Goal: Task Accomplishment & Management: Complete application form

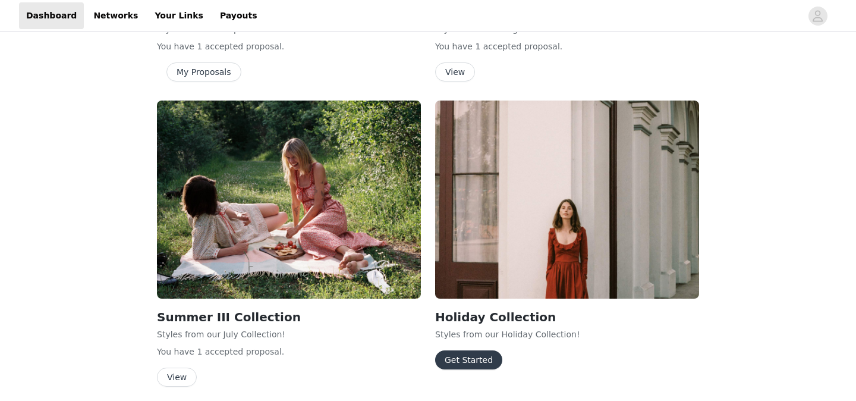
scroll to position [309, 0]
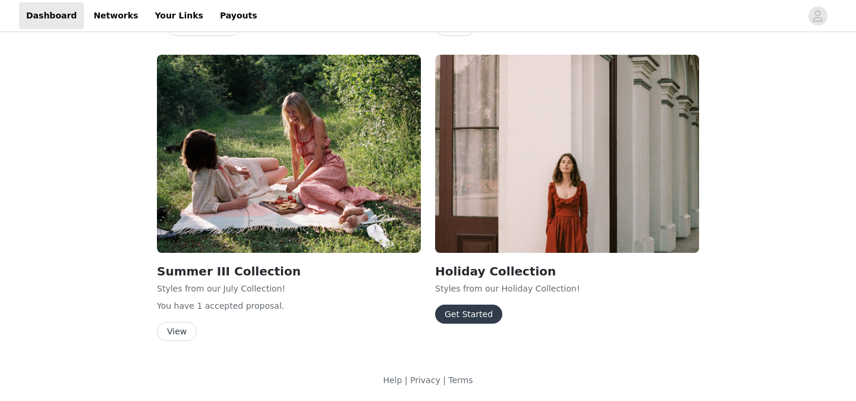
click at [561, 196] on img at bounding box center [567, 154] width 264 height 198
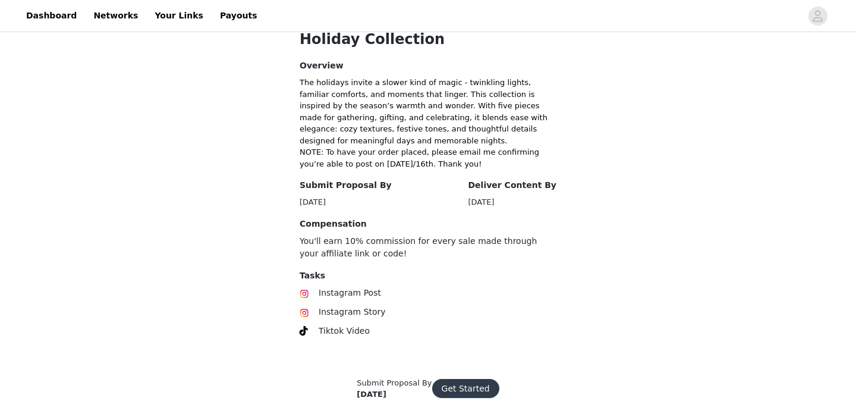
scroll to position [271, 0]
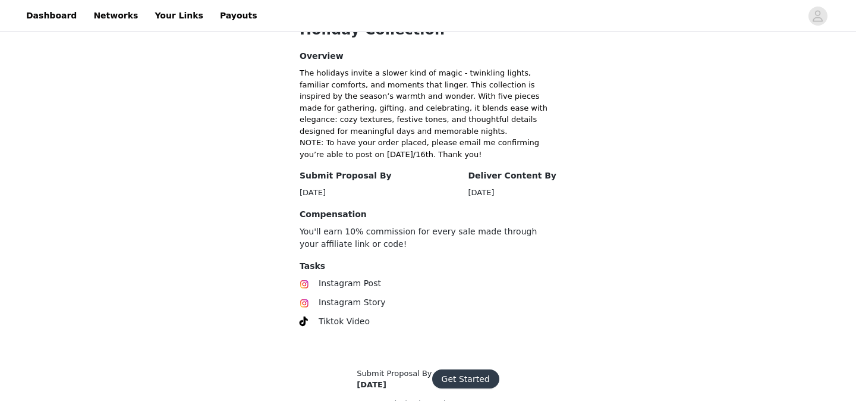
click at [469, 379] on button "Get Started" at bounding box center [465, 378] width 67 height 19
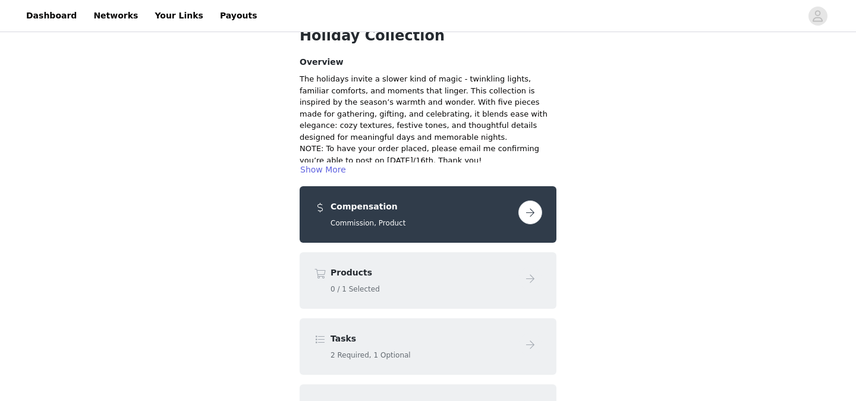
scroll to position [107, 0]
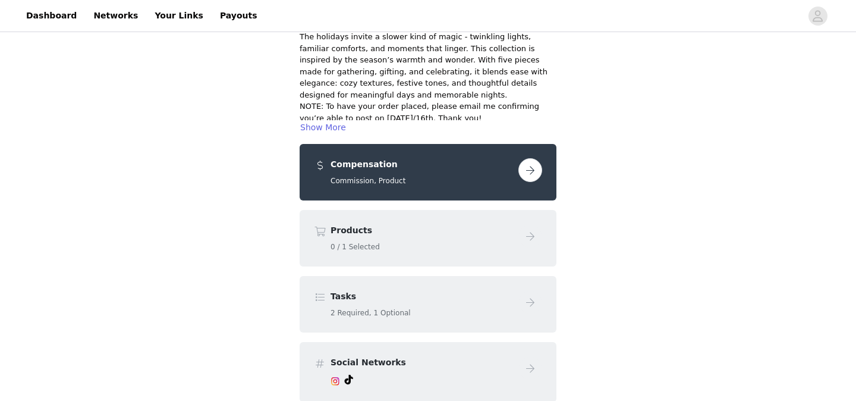
click at [404, 238] on div "Products 0 / 1 Selected" at bounding box center [422, 238] width 183 height 28
click at [529, 169] on button "button" at bounding box center [530, 170] width 24 height 24
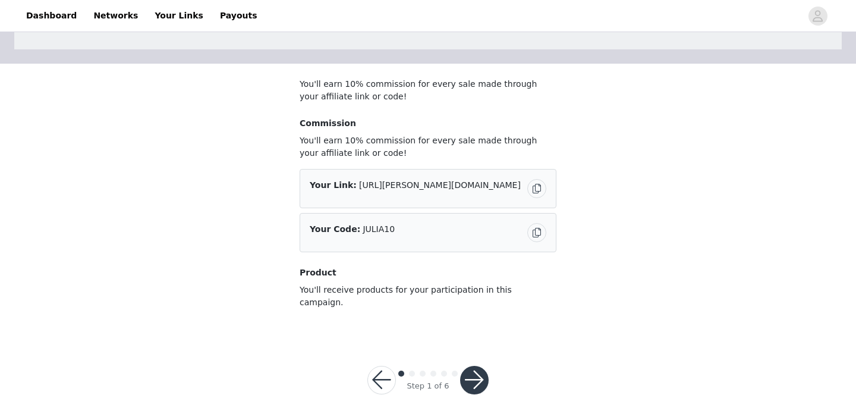
scroll to position [70, 0]
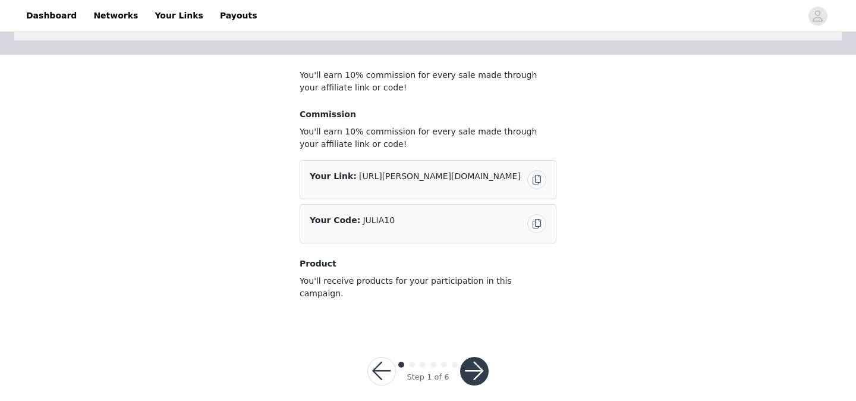
click at [479, 358] on button "button" at bounding box center [474, 371] width 29 height 29
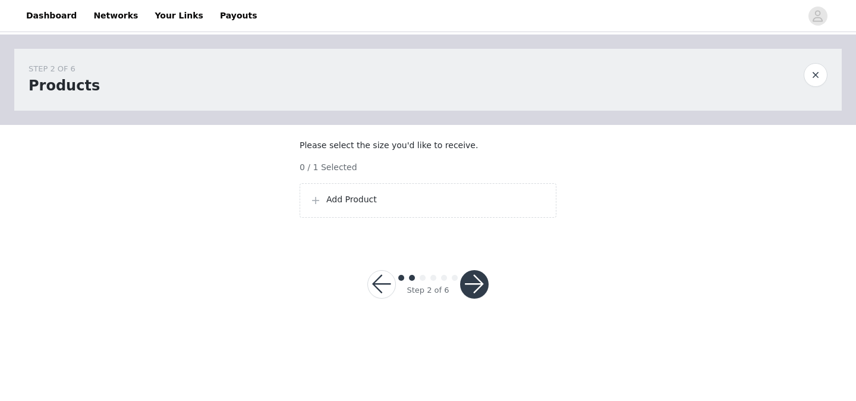
click at [364, 206] on p "Add Product" at bounding box center [436, 199] width 220 height 12
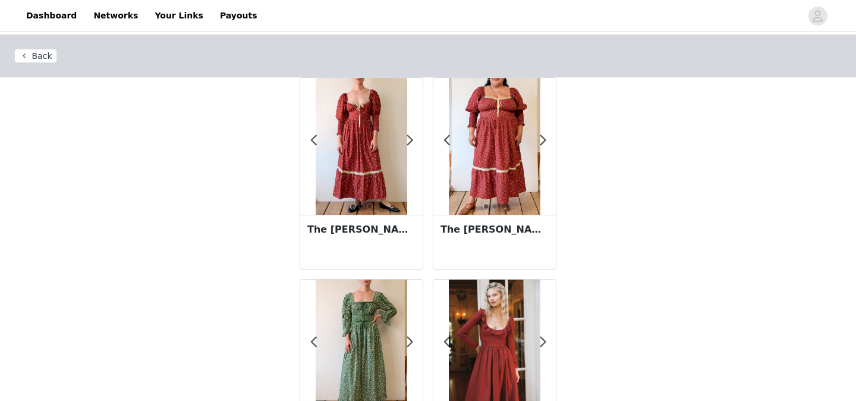
click at [363, 138] on img at bounding box center [361, 146] width 91 height 137
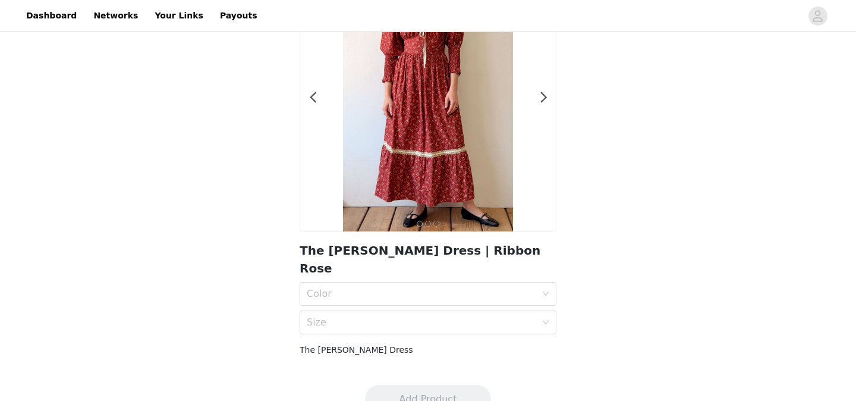
scroll to position [16, 0]
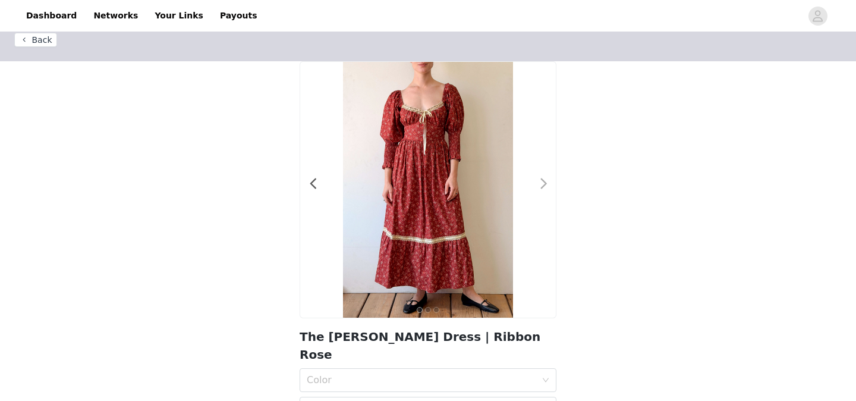
click at [543, 184] on span at bounding box center [543, 184] width 27 height 0
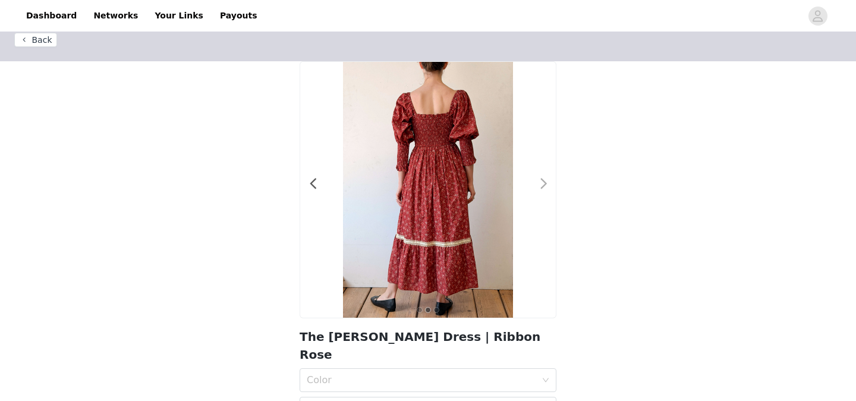
click at [543, 184] on span at bounding box center [543, 184] width 27 height 0
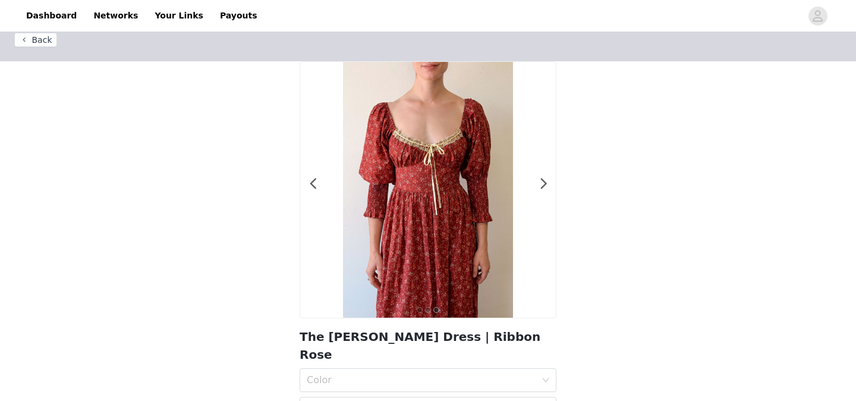
click at [320, 180] on div at bounding box center [428, 190] width 256 height 256
click at [314, 184] on span at bounding box center [313, 184] width 27 height 0
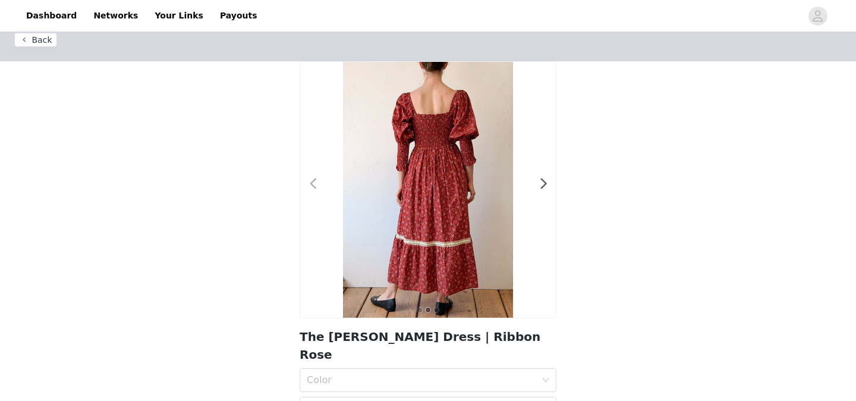
click at [314, 184] on span at bounding box center [313, 184] width 27 height 0
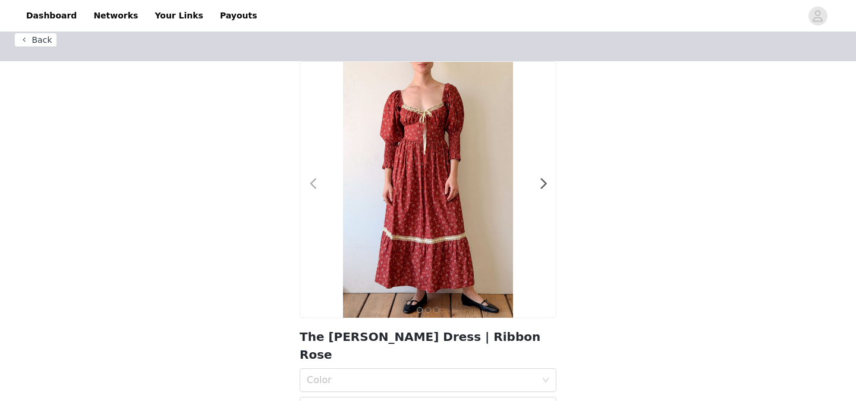
click at [314, 184] on span at bounding box center [313, 184] width 27 height 0
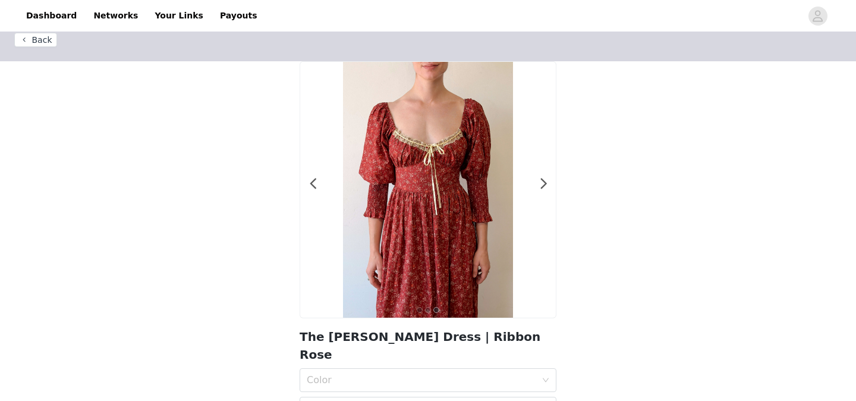
click at [44, 51] on header "Back" at bounding box center [428, 39] width 856 height 43
click at [43, 45] on button "Back" at bounding box center [35, 40] width 43 height 14
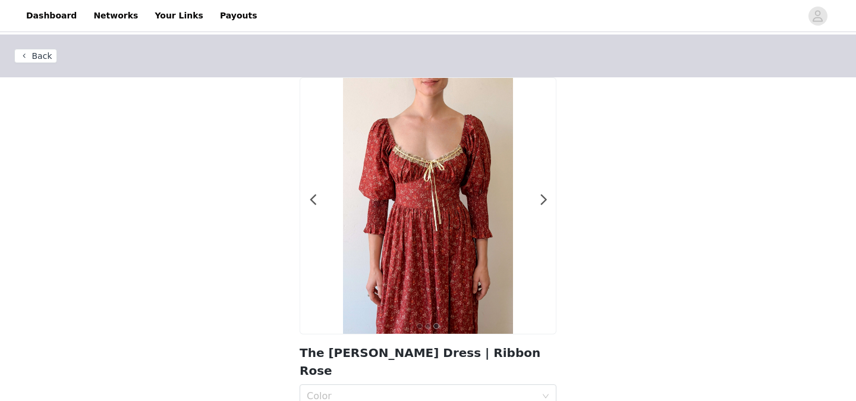
click at [33, 58] on button "Back" at bounding box center [35, 56] width 43 height 14
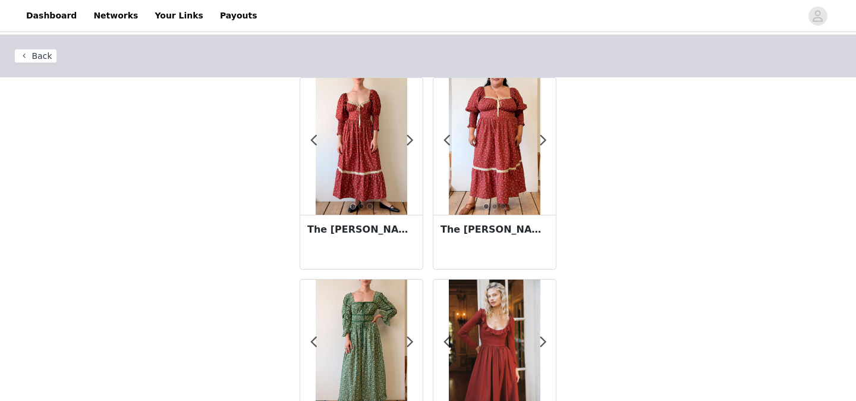
scroll to position [89, 0]
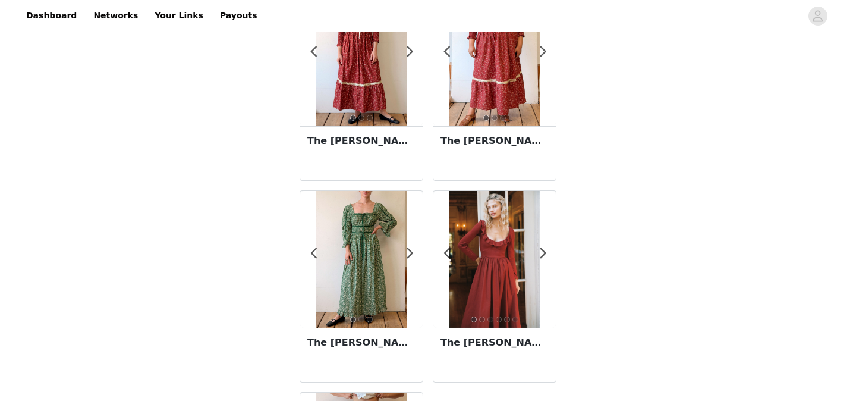
click at [377, 268] on img at bounding box center [361, 259] width 91 height 137
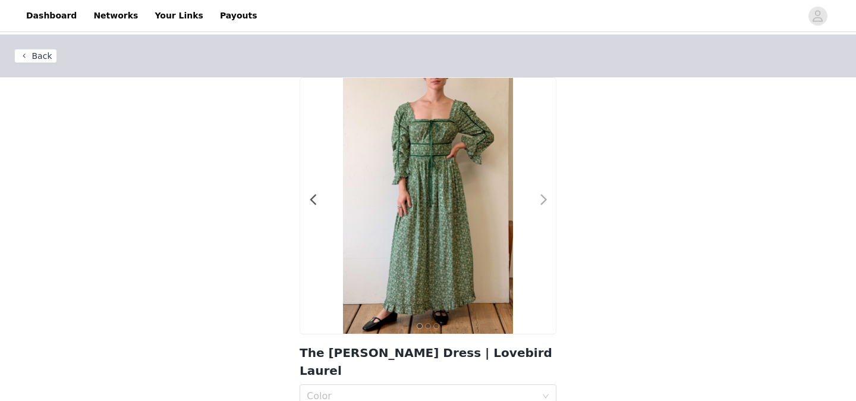
click at [543, 200] on span at bounding box center [543, 200] width 27 height 0
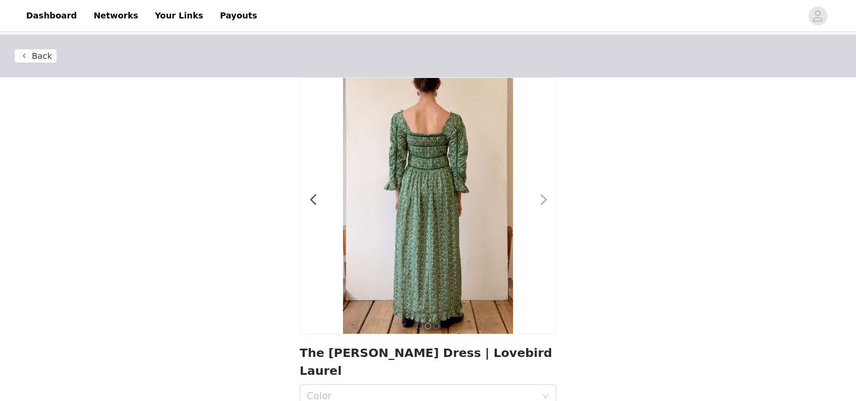
click at [543, 200] on span at bounding box center [543, 200] width 27 height 0
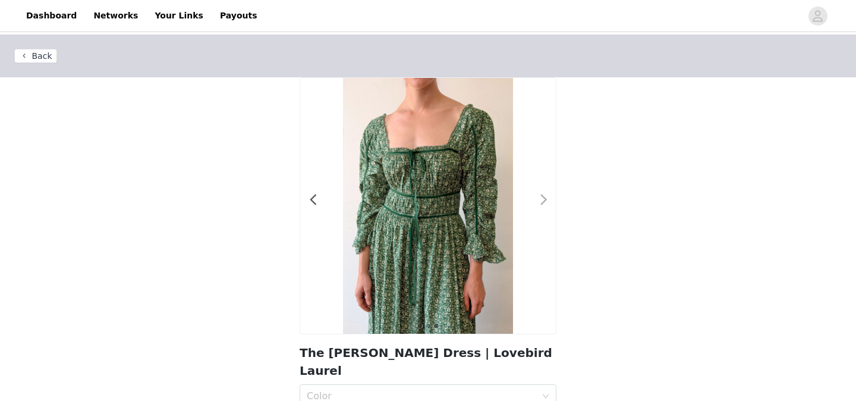
click at [544, 200] on span at bounding box center [543, 200] width 27 height 0
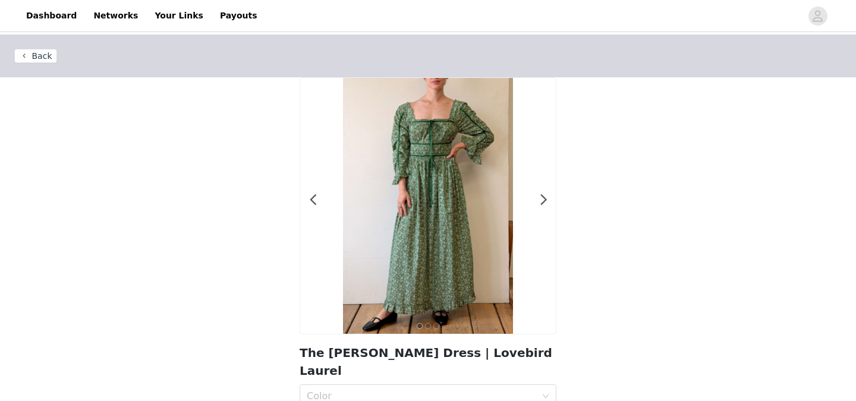
click at [39, 52] on button "Back" at bounding box center [35, 56] width 43 height 14
click at [35, 56] on button "Back" at bounding box center [35, 56] width 43 height 14
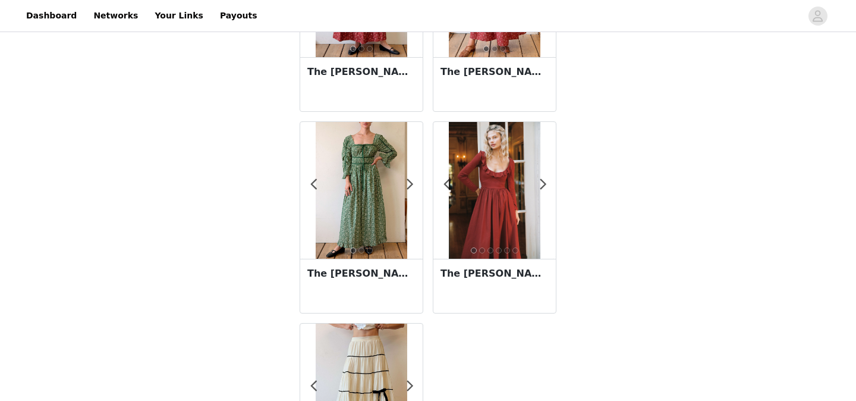
scroll to position [295, 0]
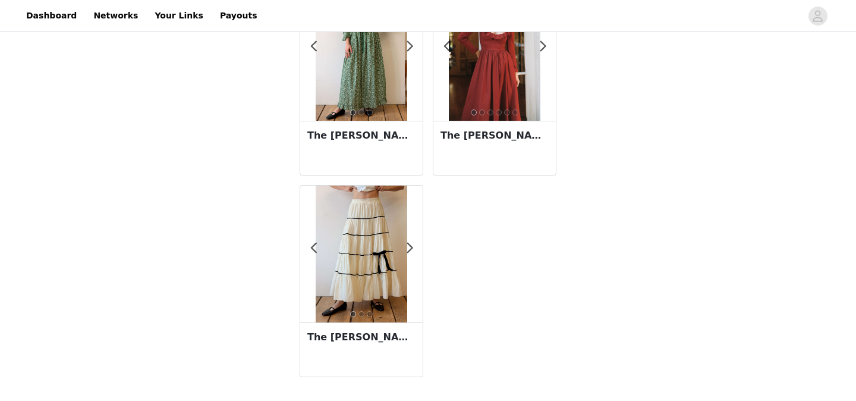
click at [388, 249] on img at bounding box center [361, 253] width 91 height 137
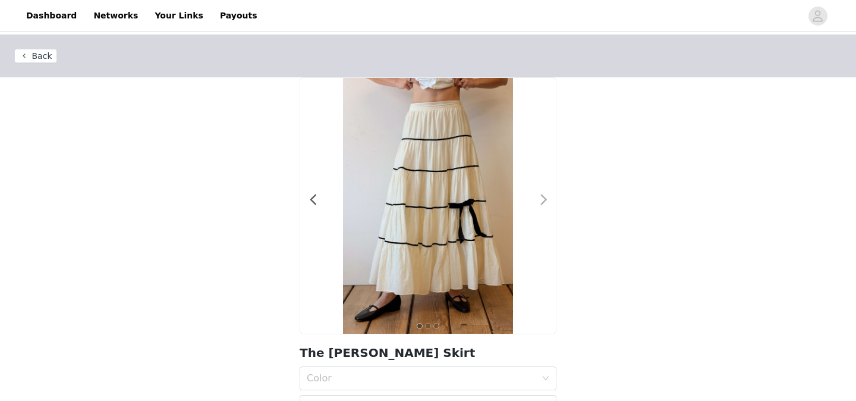
click at [542, 200] on span at bounding box center [543, 200] width 27 height 0
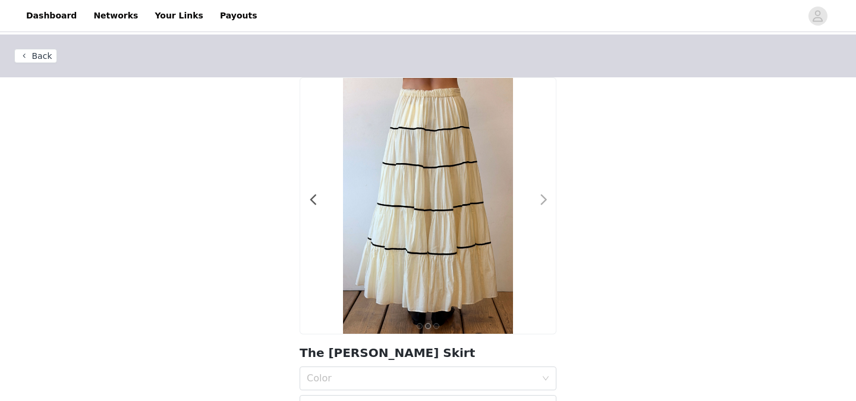
click at [542, 200] on span at bounding box center [543, 200] width 27 height 0
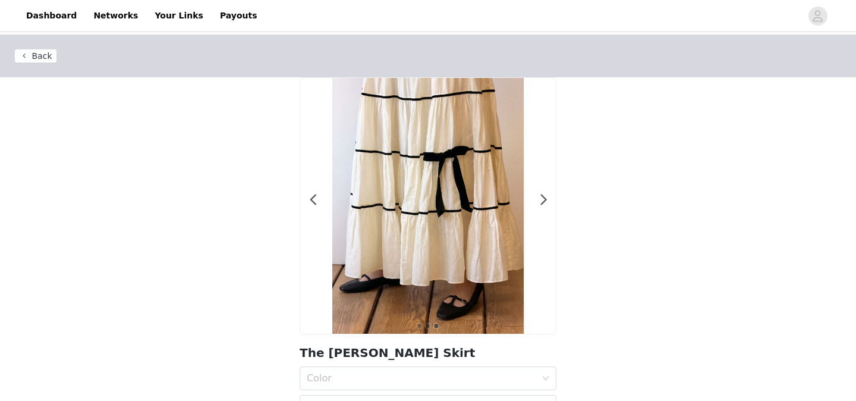
click at [317, 200] on div at bounding box center [428, 206] width 256 height 256
click at [314, 200] on span at bounding box center [313, 200] width 27 height 0
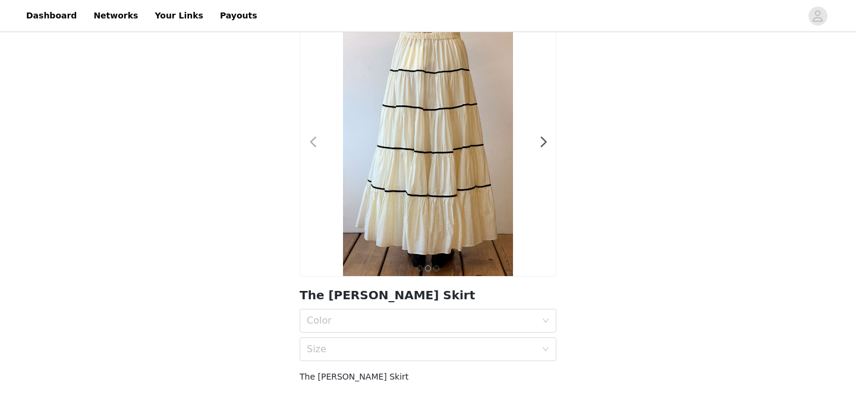
scroll to position [111, 0]
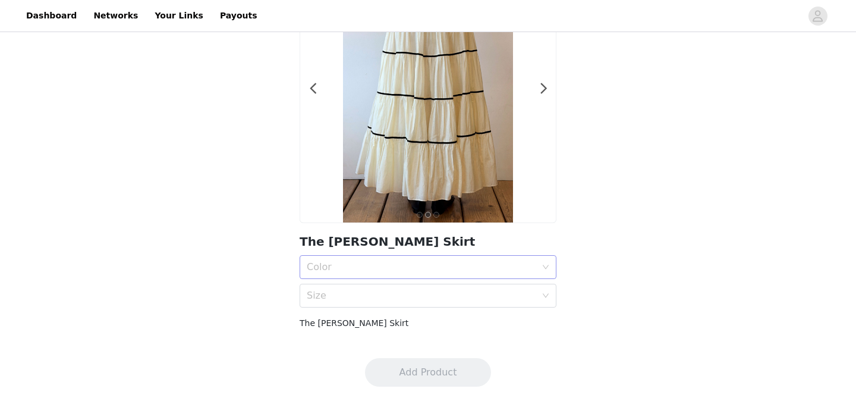
click at [331, 264] on div "Color" at bounding box center [421, 267] width 229 height 12
click at [335, 294] on div "Snow" at bounding box center [428, 293] width 243 height 13
click at [337, 300] on div "Size" at bounding box center [421, 296] width 229 height 12
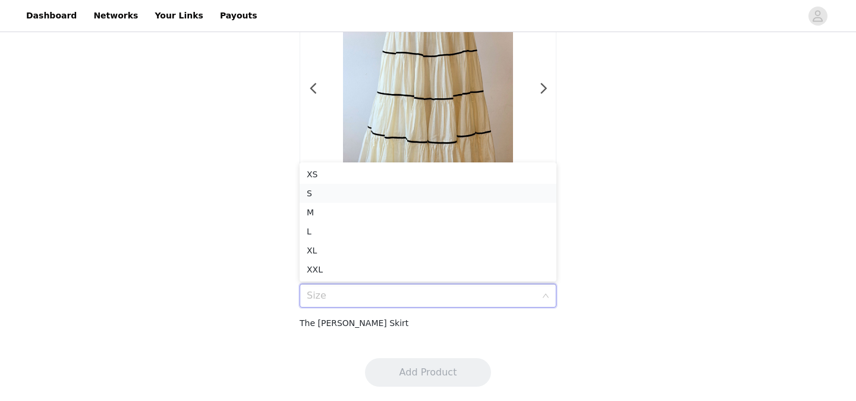
click at [328, 193] on div "S" at bounding box center [428, 193] width 243 height 13
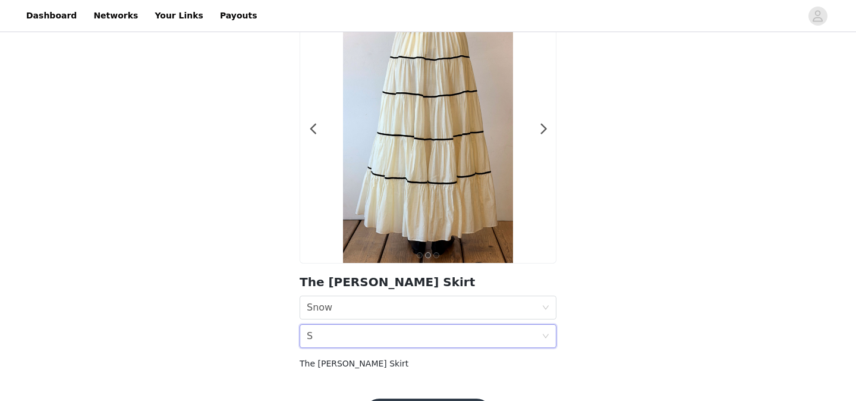
scroll to position [0, 0]
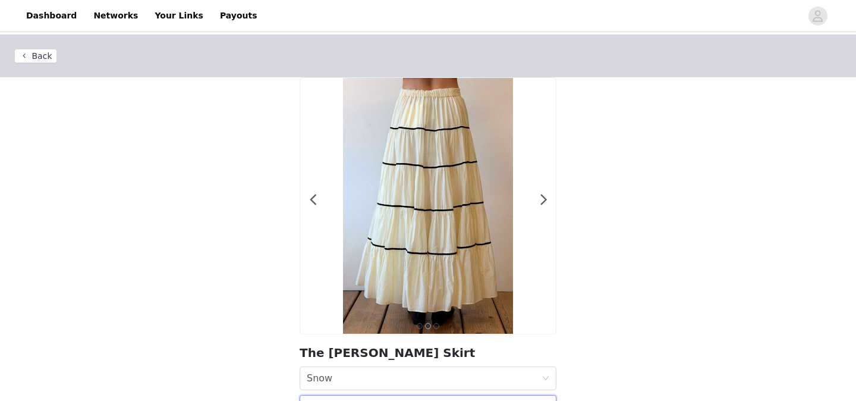
click at [42, 57] on button "Back" at bounding box center [35, 56] width 43 height 14
click at [311, 200] on span at bounding box center [313, 200] width 27 height 0
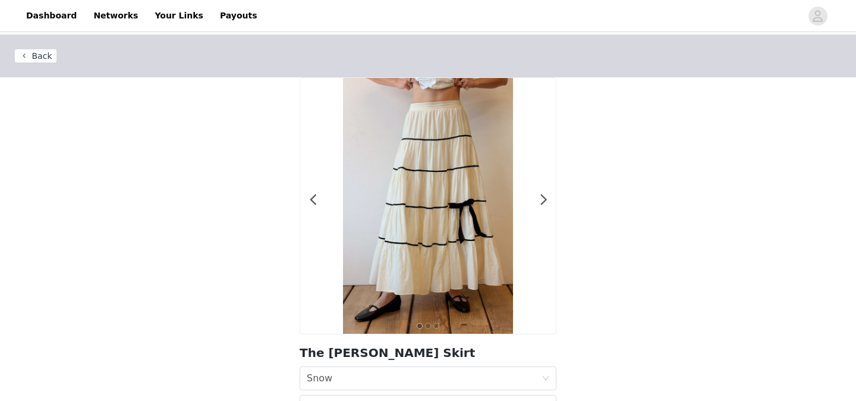
click at [46, 55] on button "Back" at bounding box center [35, 56] width 43 height 14
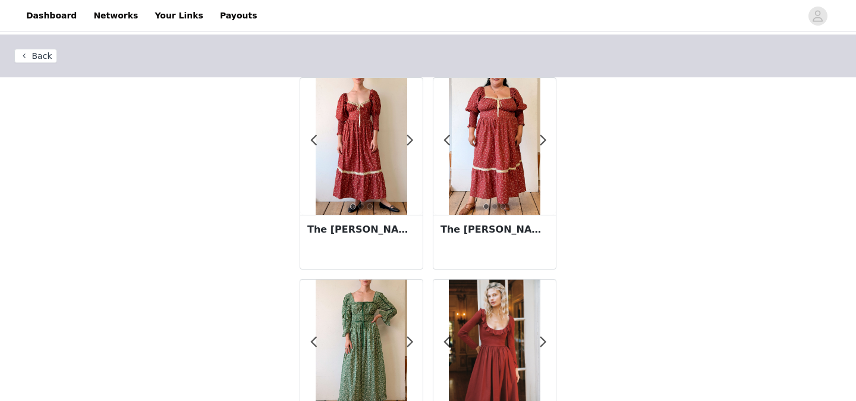
click at [370, 141] on img at bounding box center [361, 146] width 91 height 137
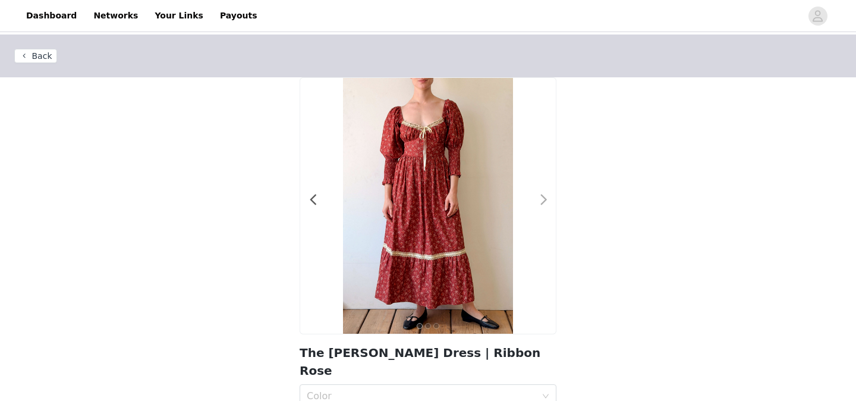
click at [542, 200] on span at bounding box center [543, 200] width 27 height 0
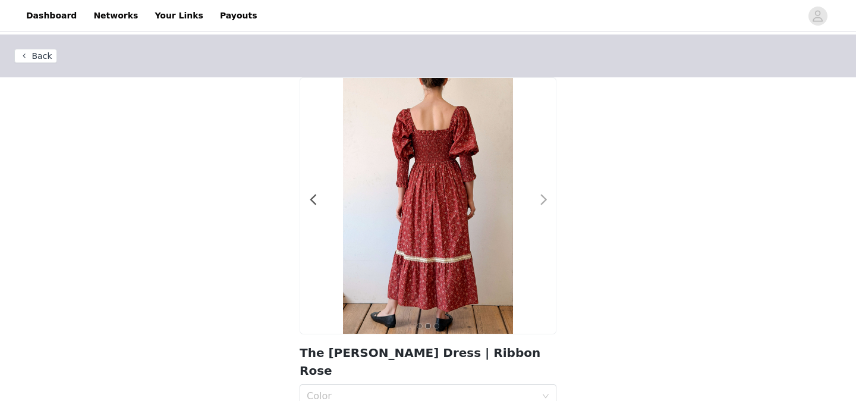
click at [542, 200] on span at bounding box center [543, 200] width 27 height 0
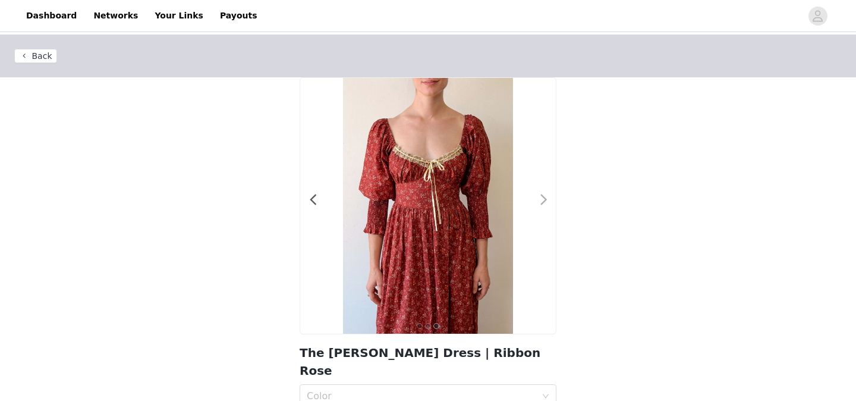
click at [542, 200] on span at bounding box center [543, 200] width 27 height 0
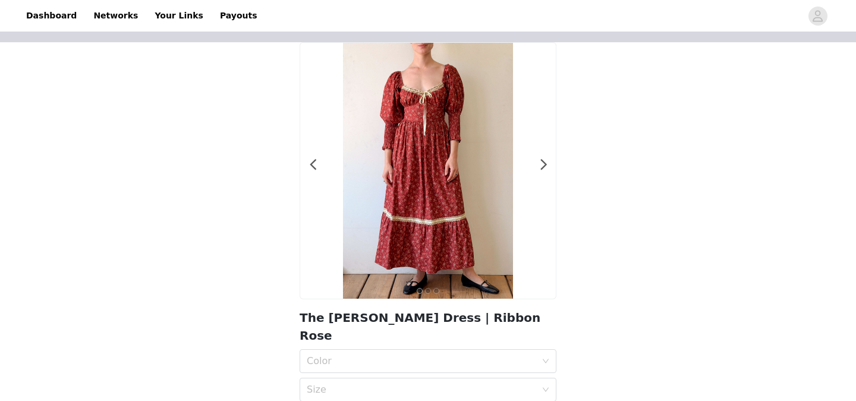
scroll to position [77, 0]
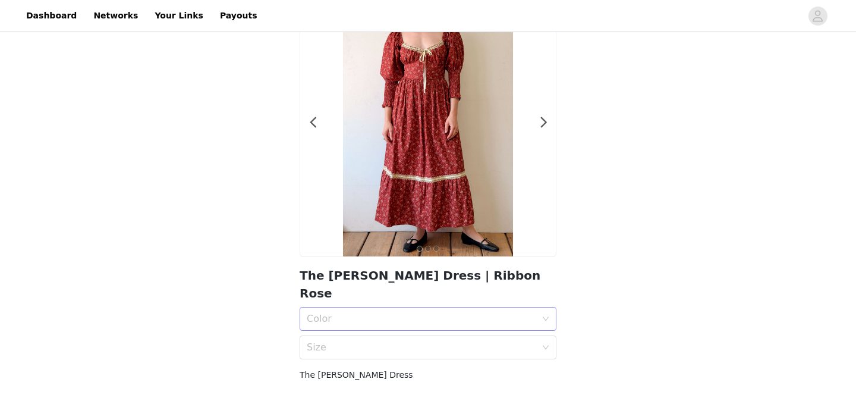
click at [360, 313] on div "Color" at bounding box center [421, 319] width 229 height 12
click at [360, 323] on div "Ribbon Rose" at bounding box center [428, 326] width 243 height 13
click at [359, 341] on div "Size" at bounding box center [421, 347] width 229 height 12
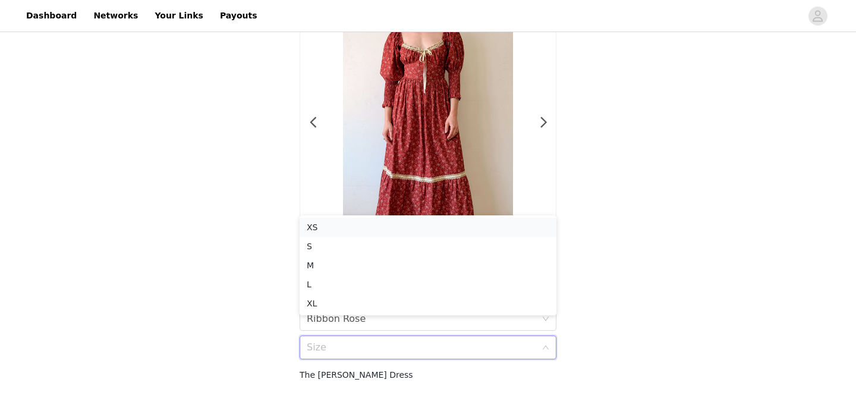
click at [361, 221] on div "XS" at bounding box center [428, 227] width 243 height 13
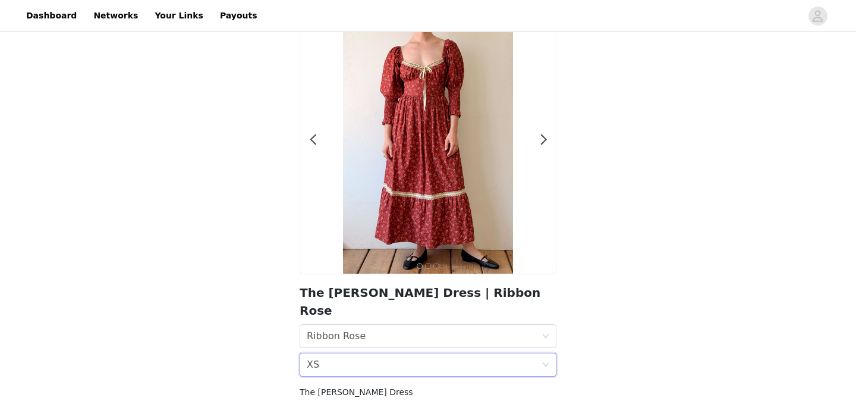
scroll to position [0, 0]
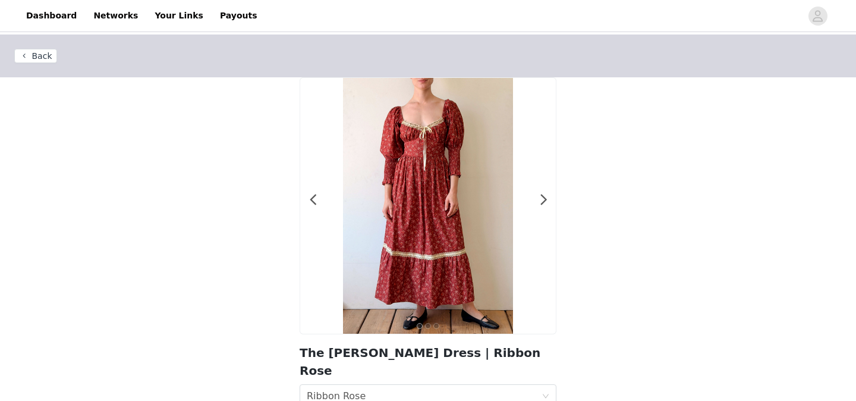
click at [438, 237] on img at bounding box center [428, 206] width 170 height 256
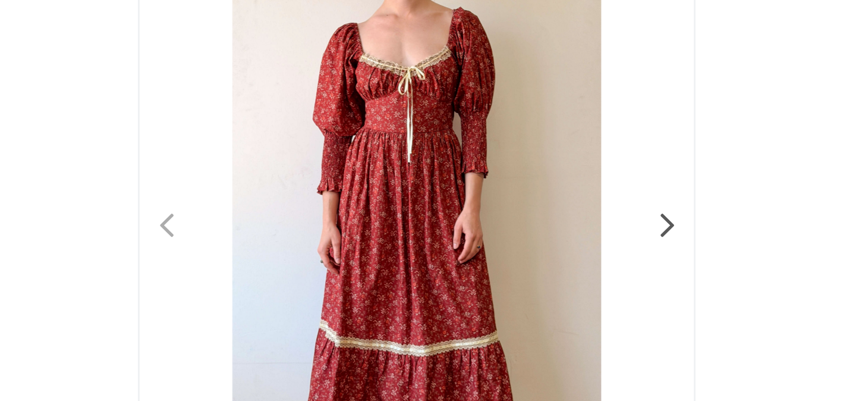
click at [314, 200] on span at bounding box center [313, 200] width 27 height 0
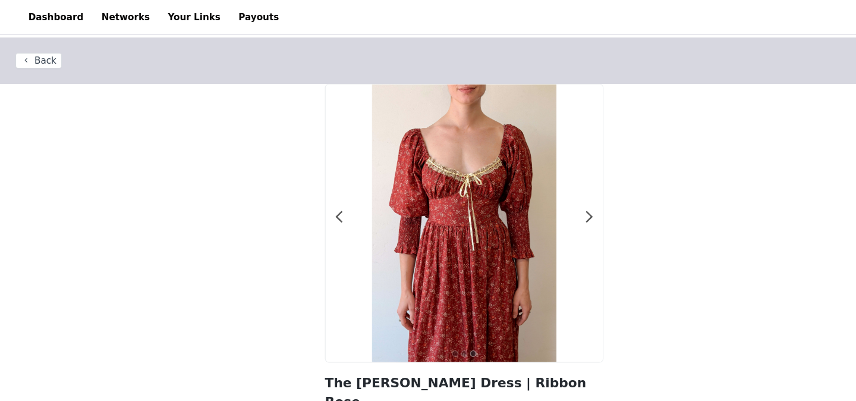
click at [45, 56] on button "Back" at bounding box center [35, 56] width 43 height 14
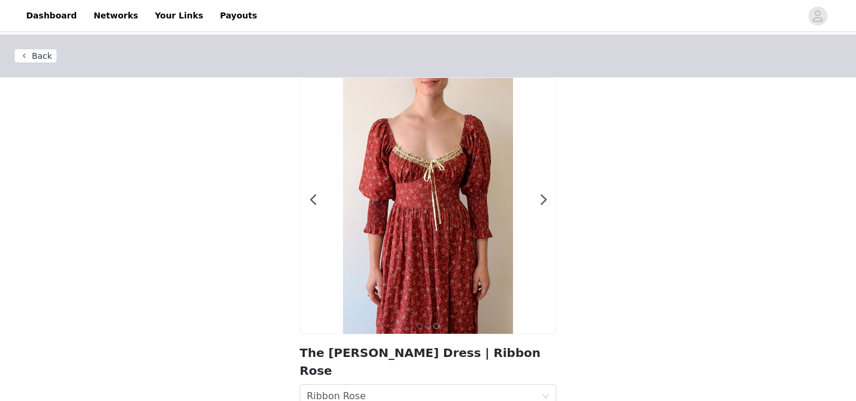
click at [40, 56] on button "Back" at bounding box center [35, 56] width 43 height 14
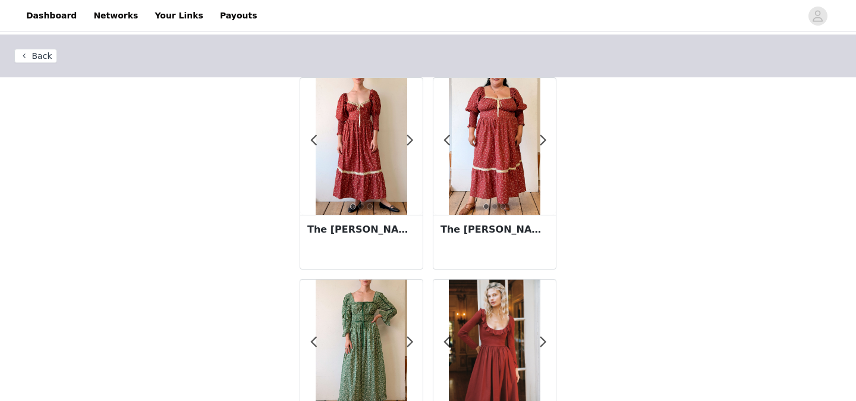
click at [499, 149] on img at bounding box center [494, 146] width 91 height 137
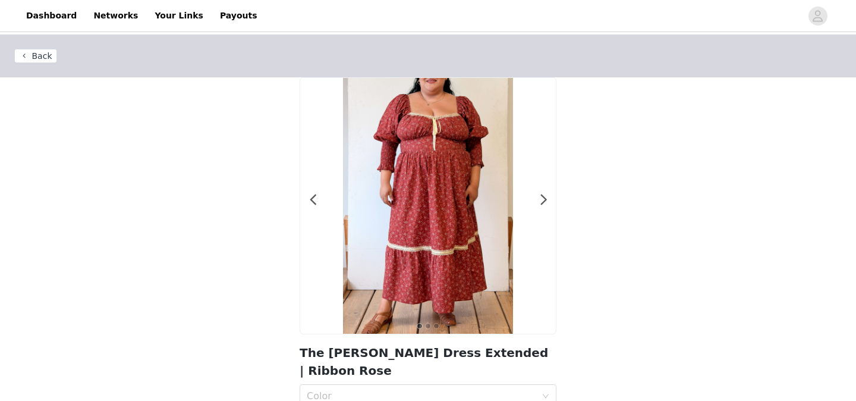
click at [24, 54] on button "Back" at bounding box center [35, 56] width 43 height 14
click at [33, 55] on button "Back" at bounding box center [35, 56] width 43 height 14
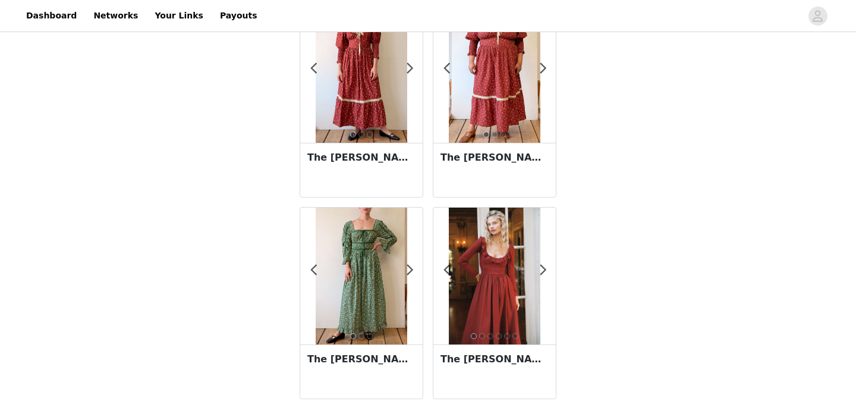
scroll to position [77, 0]
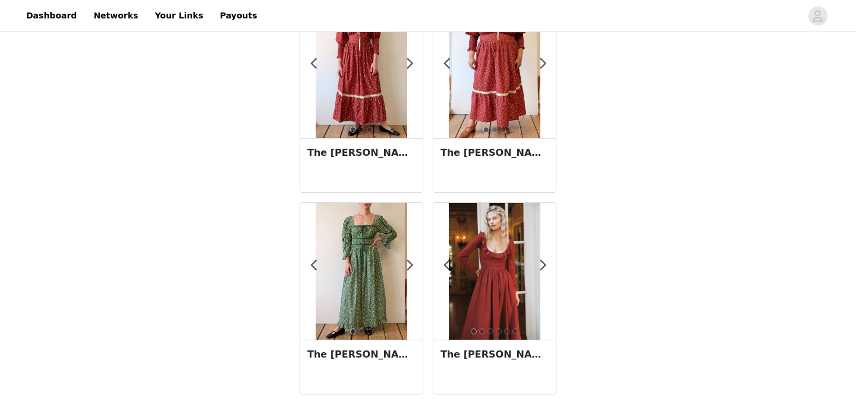
click at [476, 268] on img at bounding box center [494, 271] width 91 height 137
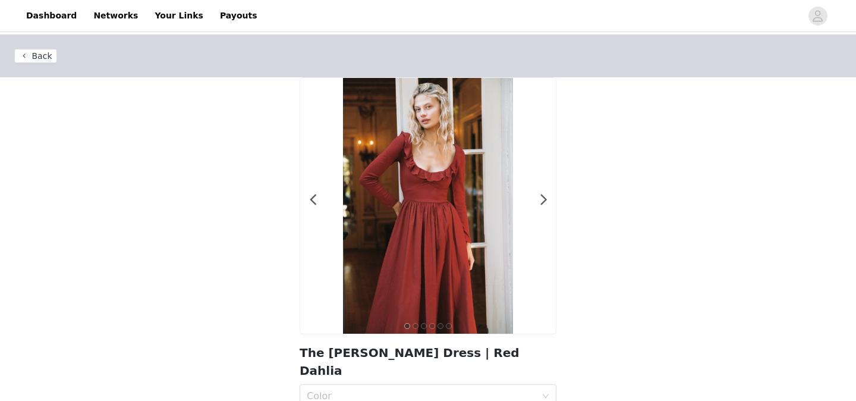
click at [40, 59] on button "Back" at bounding box center [35, 56] width 43 height 14
click at [23, 58] on button "Back" at bounding box center [35, 56] width 43 height 14
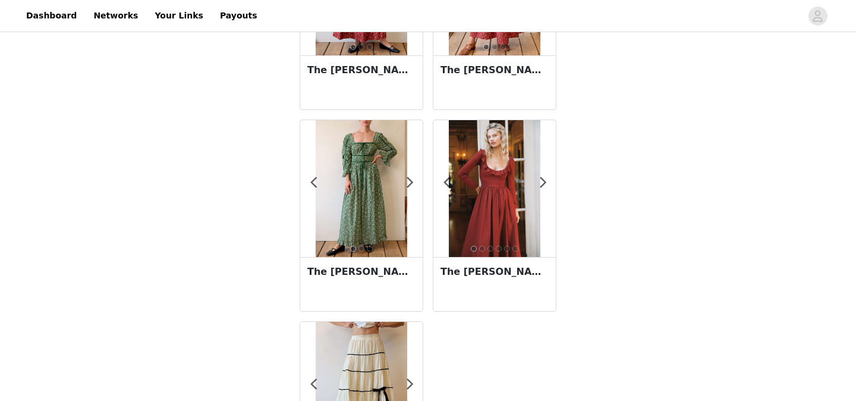
scroll to position [238, 0]
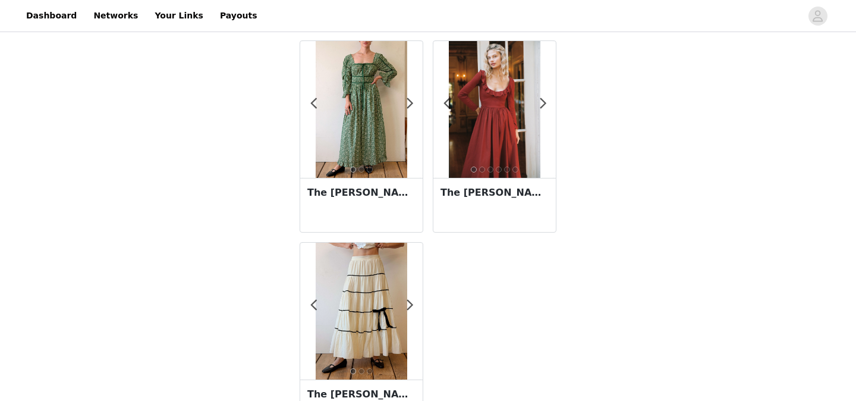
click at [358, 281] on img at bounding box center [361, 311] width 91 height 137
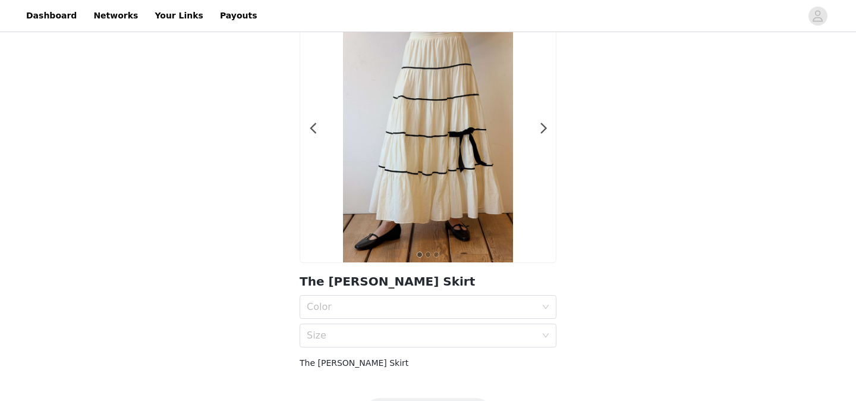
scroll to position [77, 0]
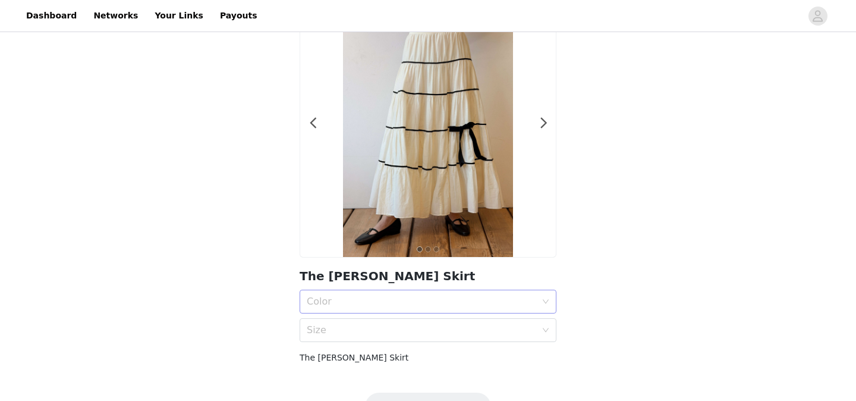
click at [355, 301] on div "Color" at bounding box center [421, 301] width 229 height 12
click at [354, 320] on li "Snow" at bounding box center [428, 327] width 257 height 19
click at [353, 334] on div "Size" at bounding box center [421, 330] width 229 height 12
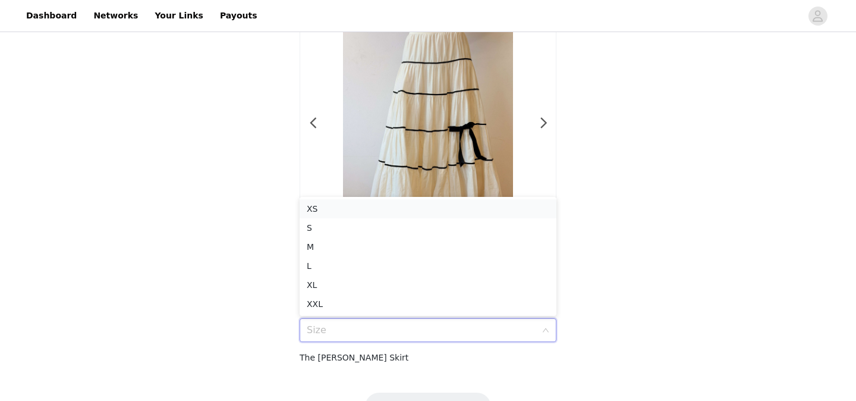
click at [349, 212] on div "XS" at bounding box center [428, 208] width 243 height 13
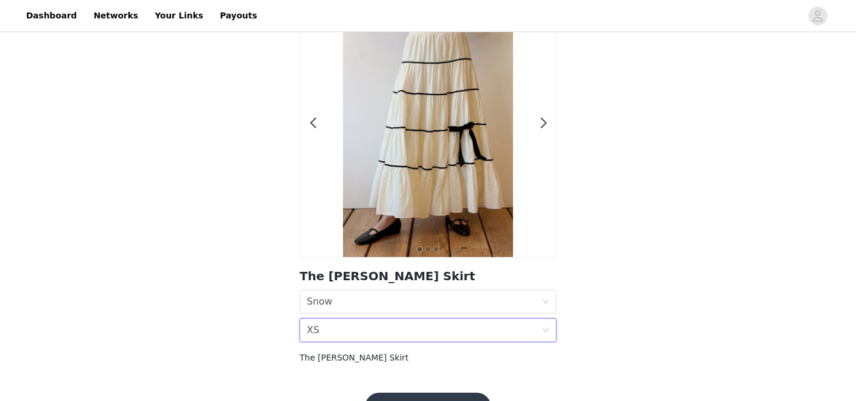
scroll to position [0, 0]
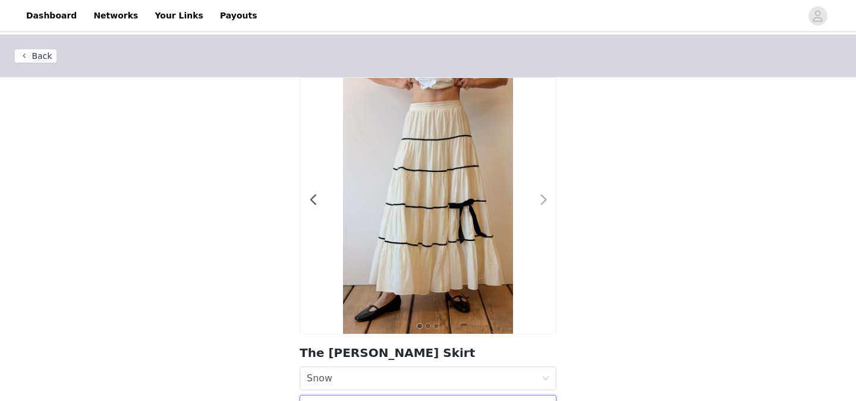
click at [539, 200] on span at bounding box center [543, 200] width 27 height 0
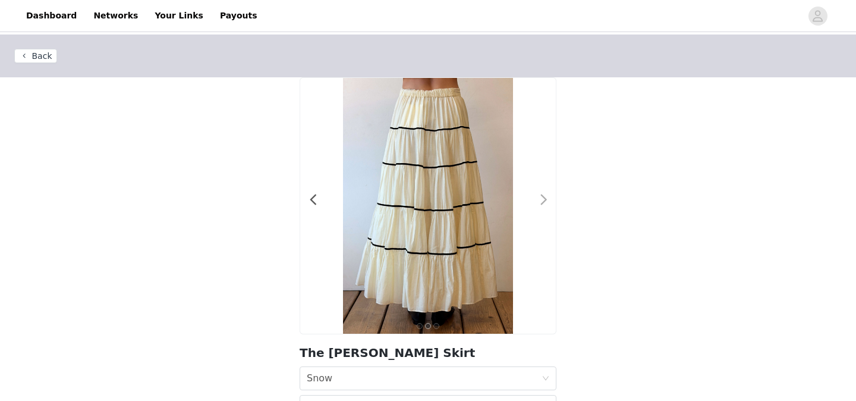
click at [539, 200] on span at bounding box center [543, 200] width 27 height 0
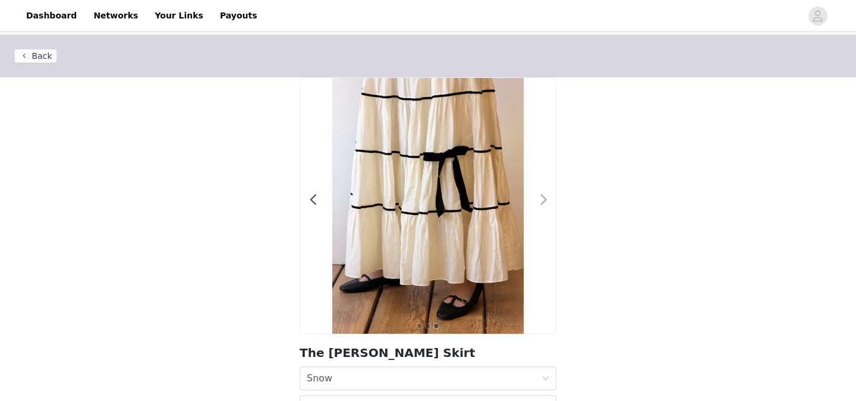
click at [542, 200] on span at bounding box center [543, 200] width 27 height 0
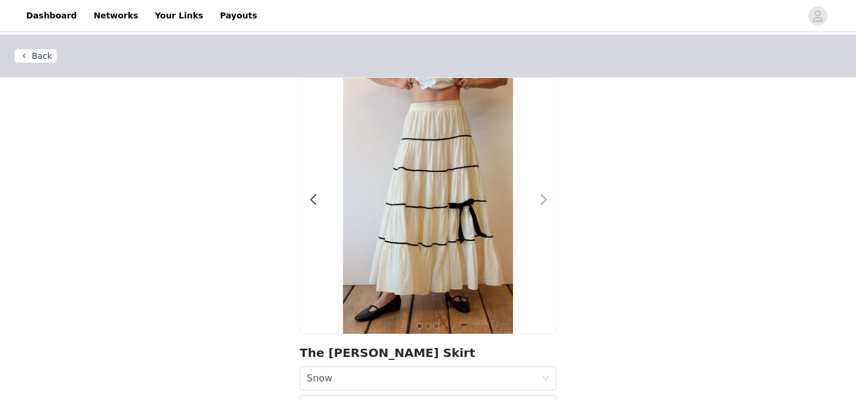
click at [542, 200] on span at bounding box center [543, 200] width 27 height 0
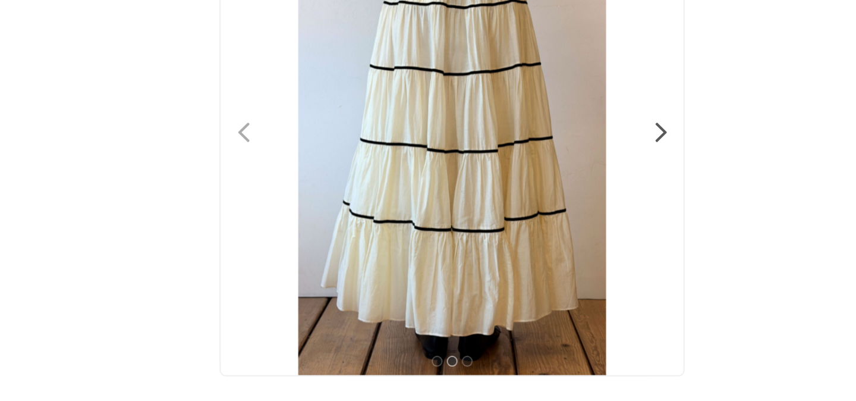
click at [310, 200] on span at bounding box center [313, 200] width 27 height 0
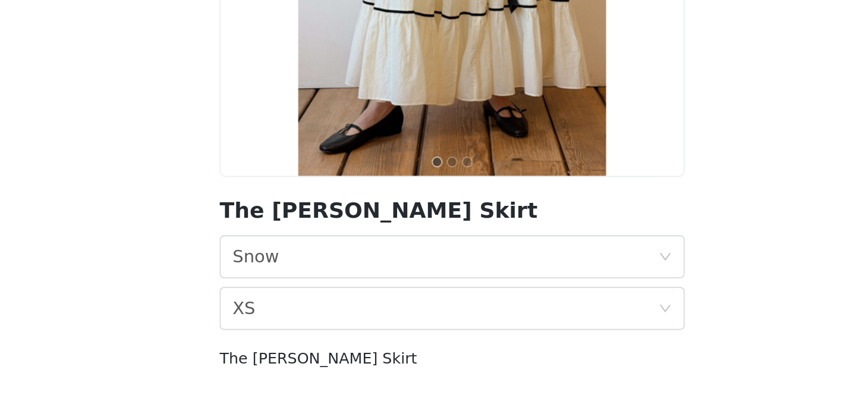
scroll to position [108, 0]
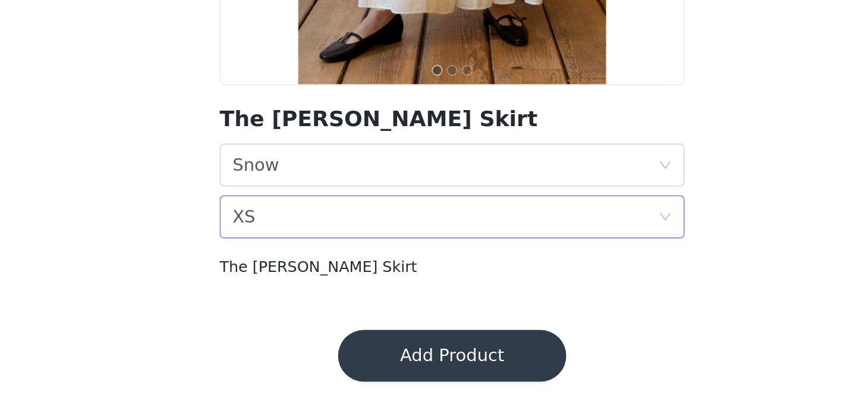
click at [338, 295] on div "Size XS" at bounding box center [424, 299] width 235 height 23
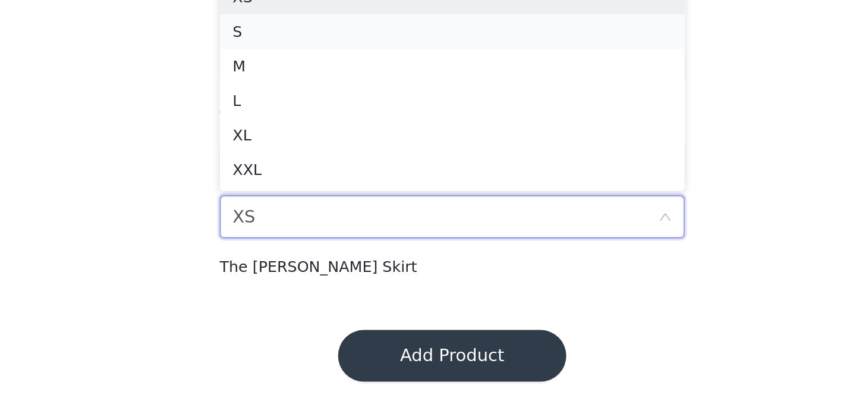
click at [334, 195] on div "S" at bounding box center [428, 196] width 243 height 13
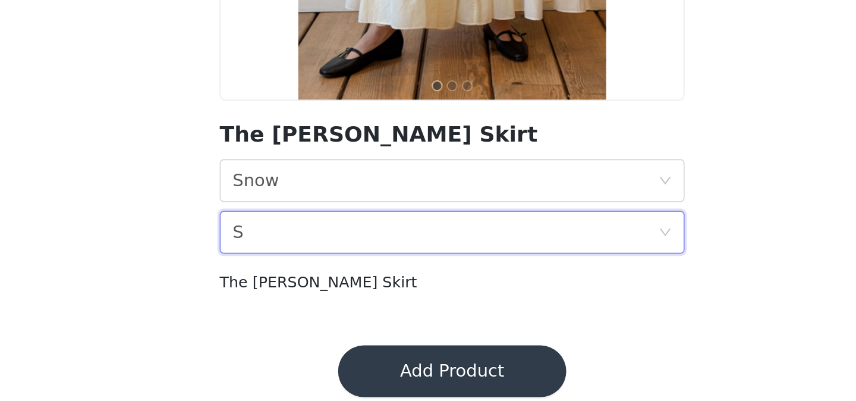
scroll to position [106, 0]
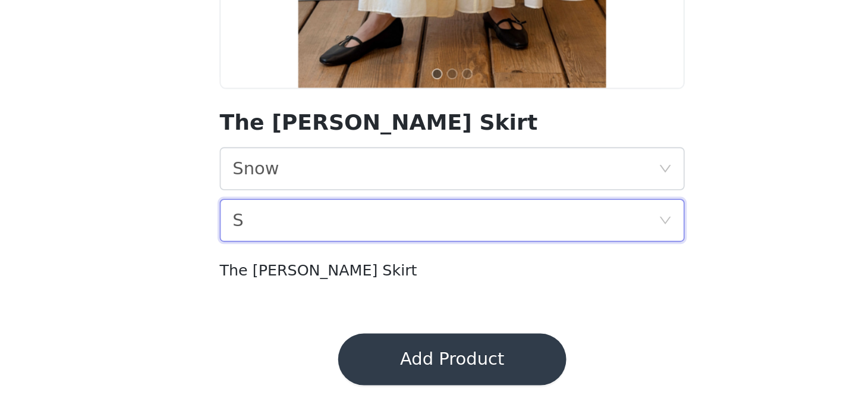
click at [391, 329] on h4 "The [PERSON_NAME] Skirt" at bounding box center [428, 328] width 257 height 12
click at [378, 309] on div "Size S" at bounding box center [424, 301] width 235 height 23
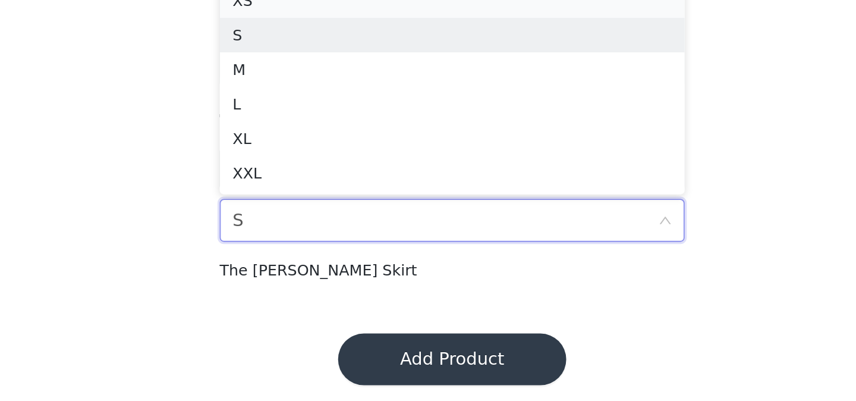
click at [339, 185] on div "XS" at bounding box center [428, 179] width 243 height 13
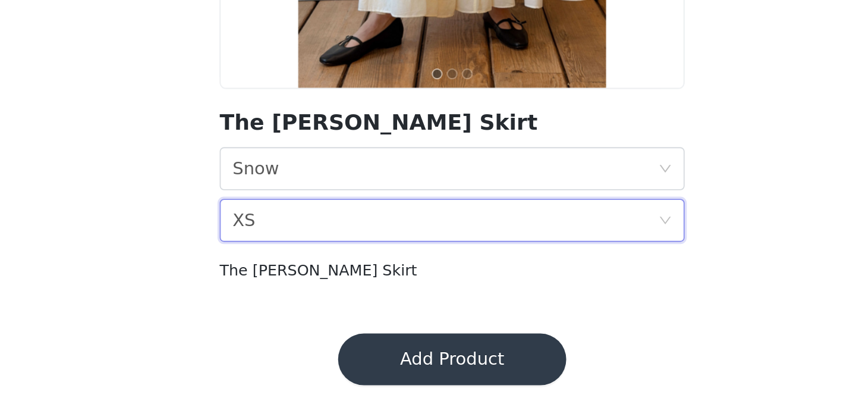
click at [404, 324] on h4 "The [PERSON_NAME] Skirt" at bounding box center [428, 328] width 257 height 12
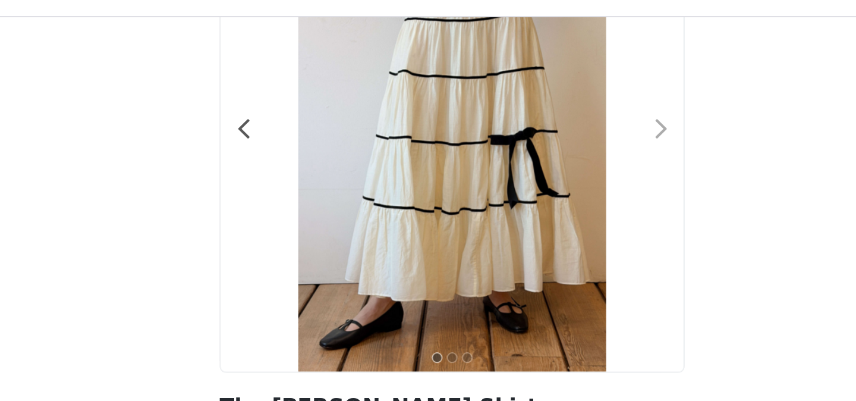
click at [540, 94] on span at bounding box center [543, 94] width 27 height 0
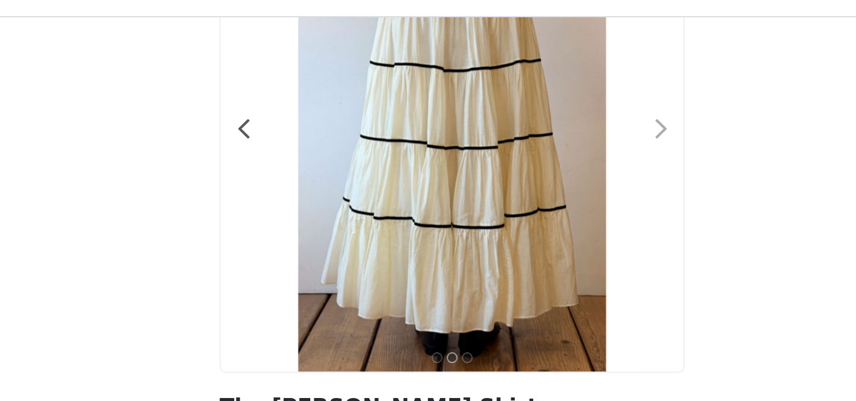
click at [540, 94] on span at bounding box center [543, 94] width 27 height 0
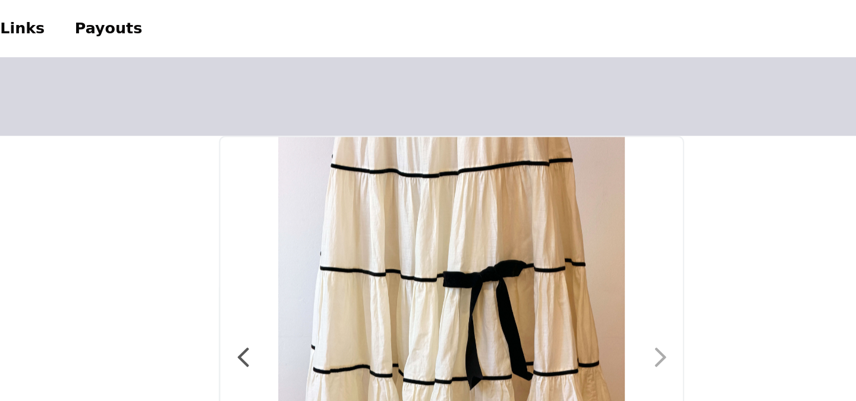
scroll to position [0, 0]
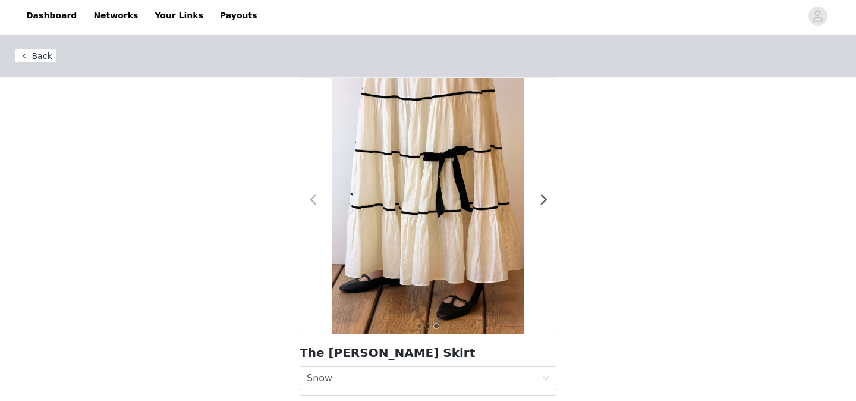
click at [317, 200] on span at bounding box center [313, 200] width 27 height 0
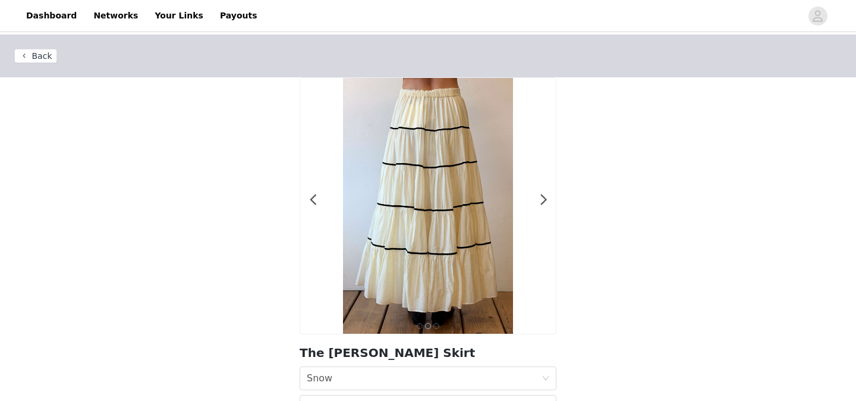
click at [317, 196] on div at bounding box center [428, 206] width 256 height 256
click at [313, 200] on span at bounding box center [313, 200] width 27 height 0
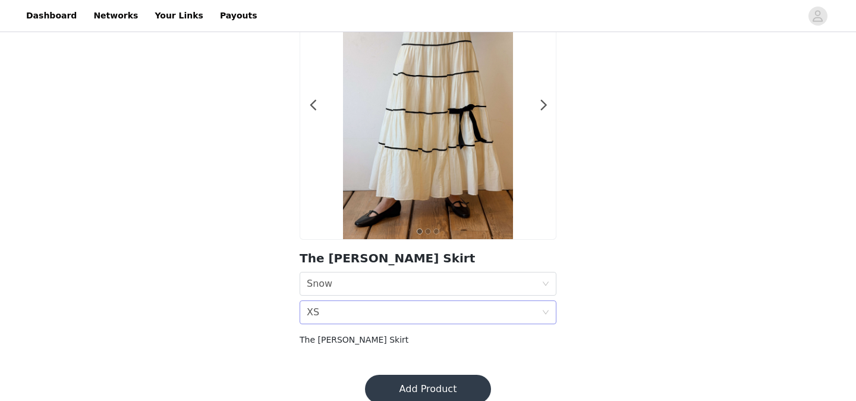
scroll to position [111, 0]
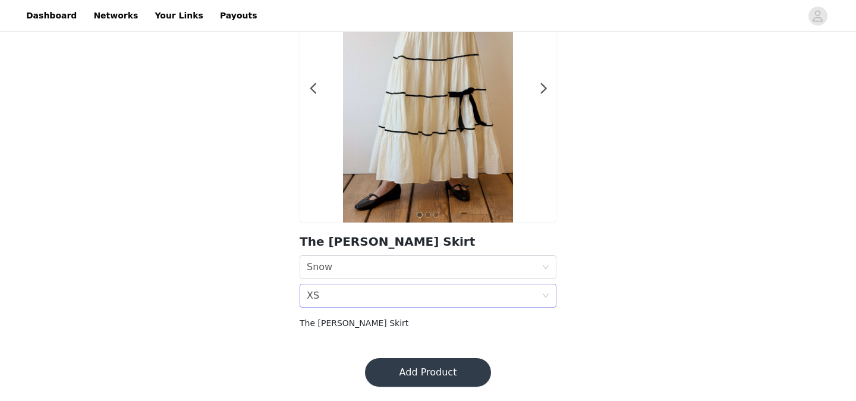
click at [409, 295] on div "Size XS" at bounding box center [424, 295] width 235 height 23
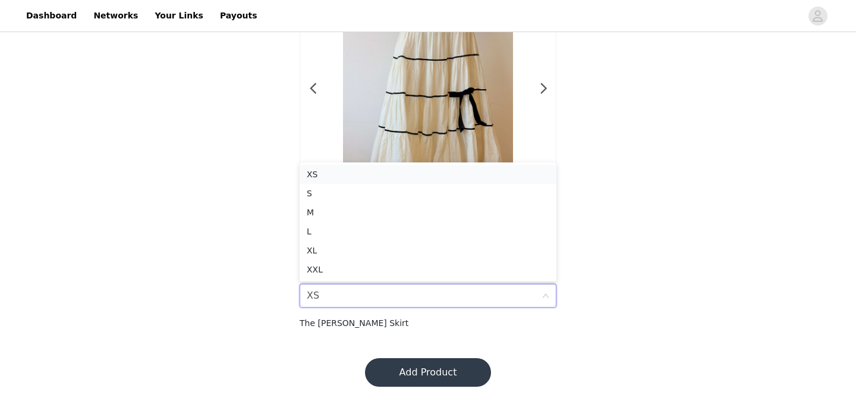
click at [394, 175] on div "XS" at bounding box center [428, 174] width 243 height 13
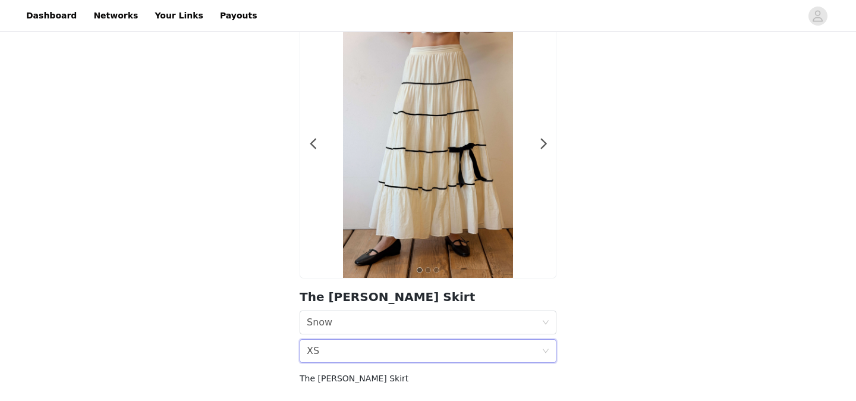
scroll to position [0, 0]
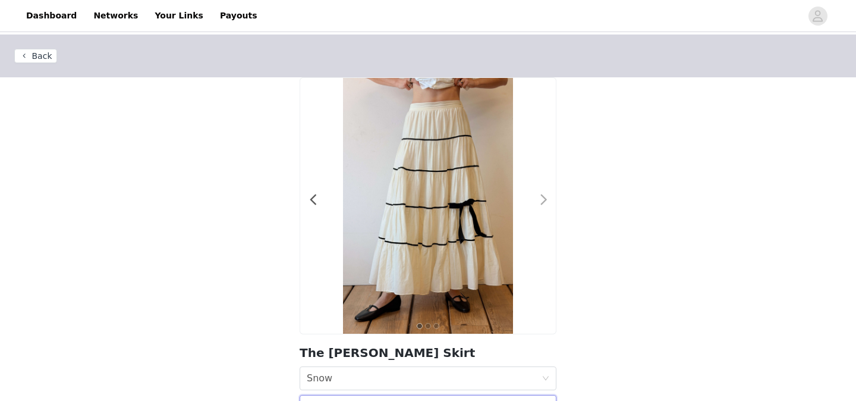
click at [543, 200] on span at bounding box center [543, 200] width 27 height 0
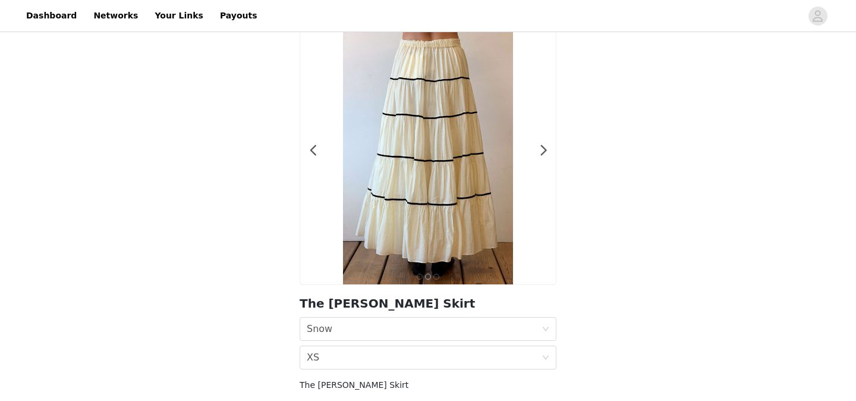
scroll to position [84, 0]
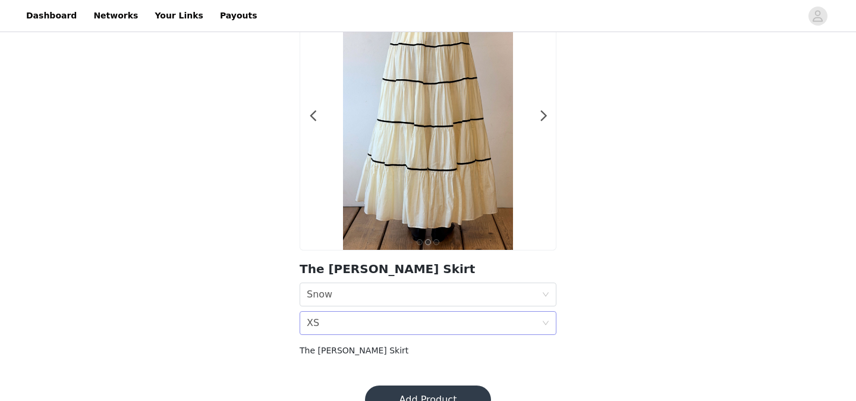
click at [348, 320] on div "Size XS" at bounding box center [424, 323] width 235 height 23
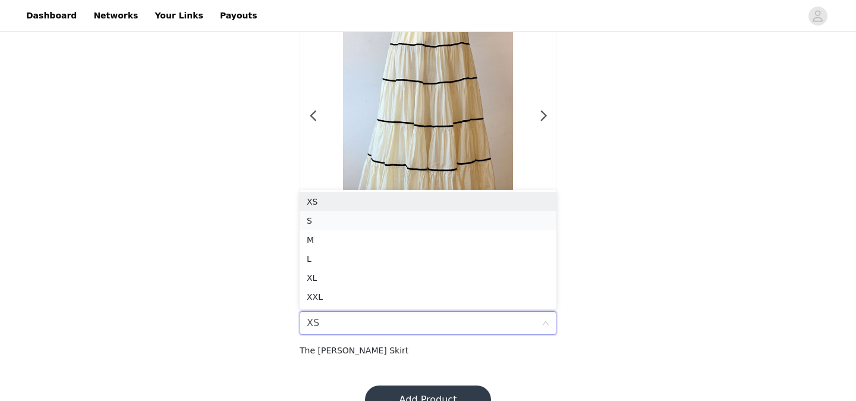
click at [332, 227] on div "S" at bounding box center [428, 220] width 243 height 13
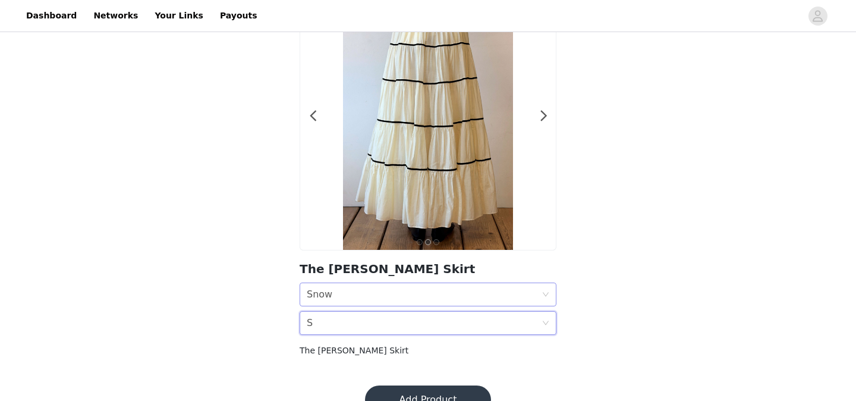
scroll to position [111, 0]
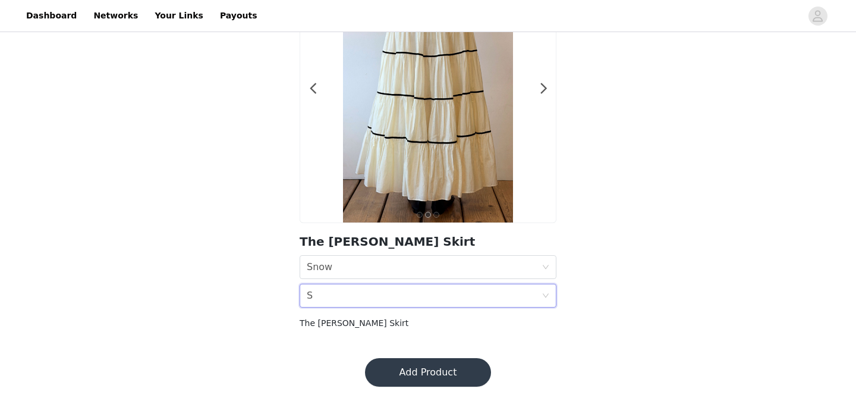
click at [440, 368] on button "Add Product" at bounding box center [428, 372] width 126 height 29
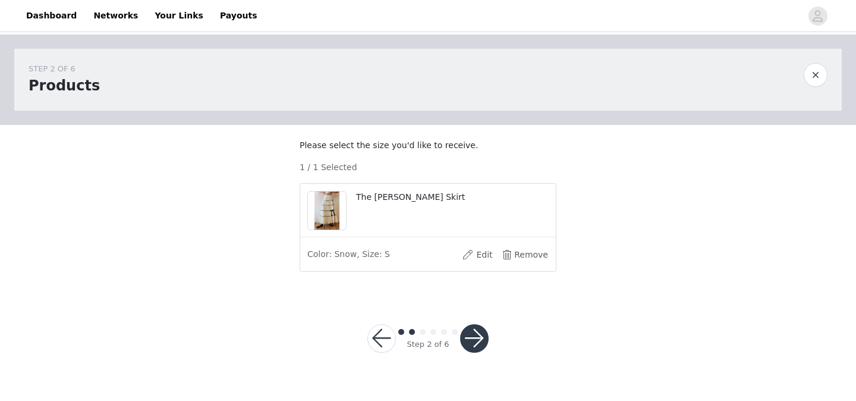
click at [476, 353] on button "button" at bounding box center [474, 338] width 29 height 29
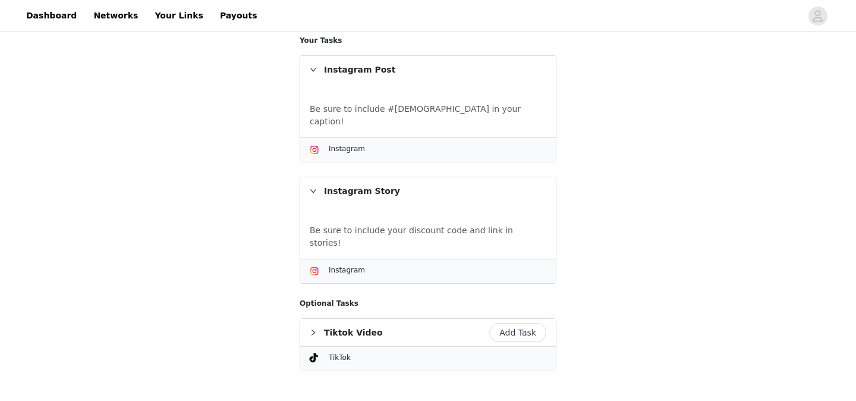
scroll to position [294, 0]
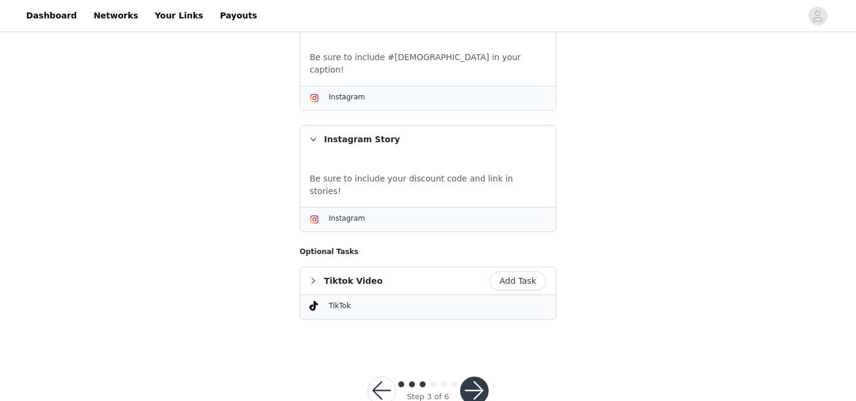
click at [473, 376] on button "button" at bounding box center [474, 390] width 29 height 29
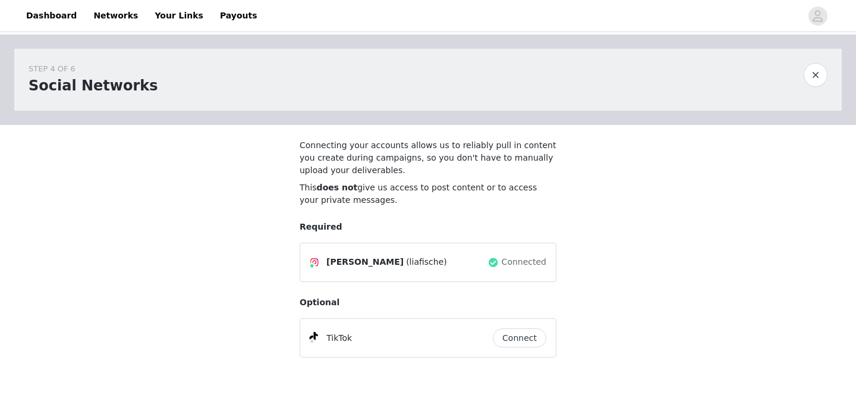
scroll to position [65, 0]
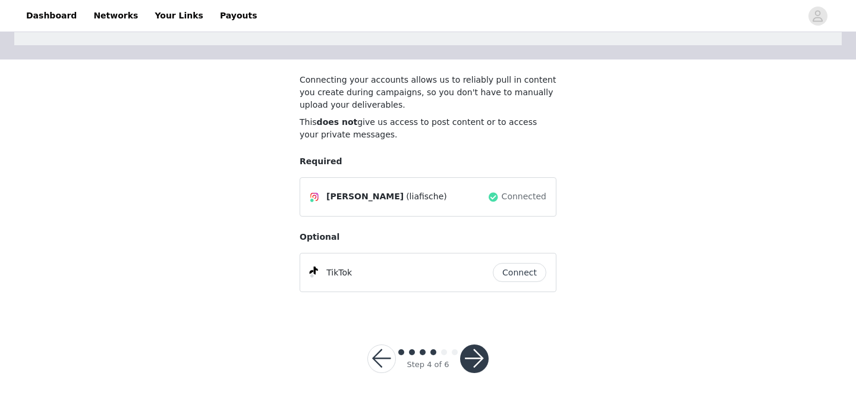
click at [481, 355] on button "button" at bounding box center [474, 358] width 29 height 29
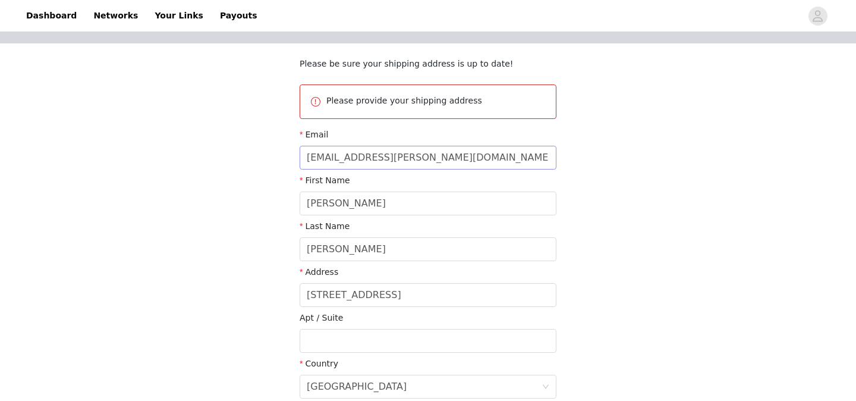
scroll to position [103, 0]
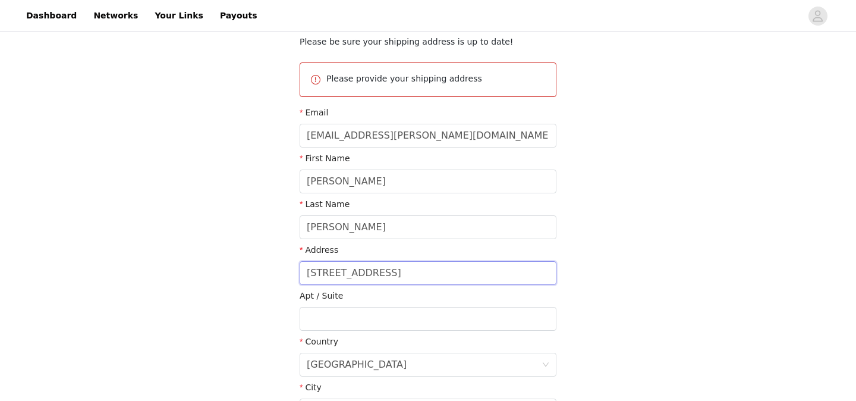
drag, startPoint x: 383, startPoint y: 274, endPoint x: 213, endPoint y: 274, distance: 170.0
click at [213, 274] on div "STEP 5 OF 6 Shipping Information Please be sure your shipping address is up to …" at bounding box center [428, 209] width 856 height 556
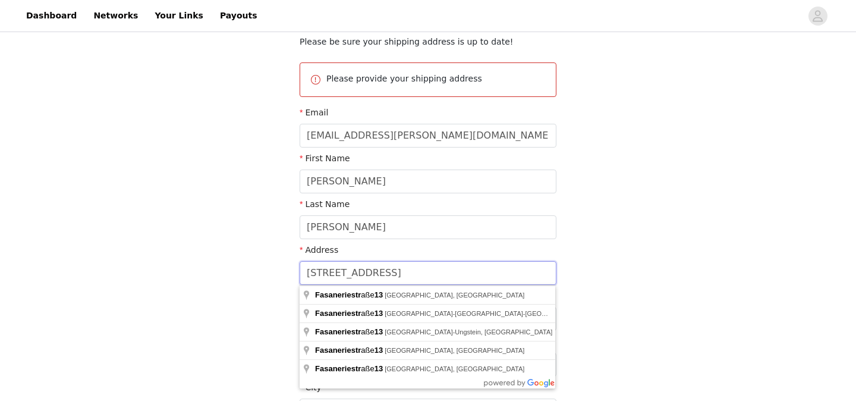
type input "C"
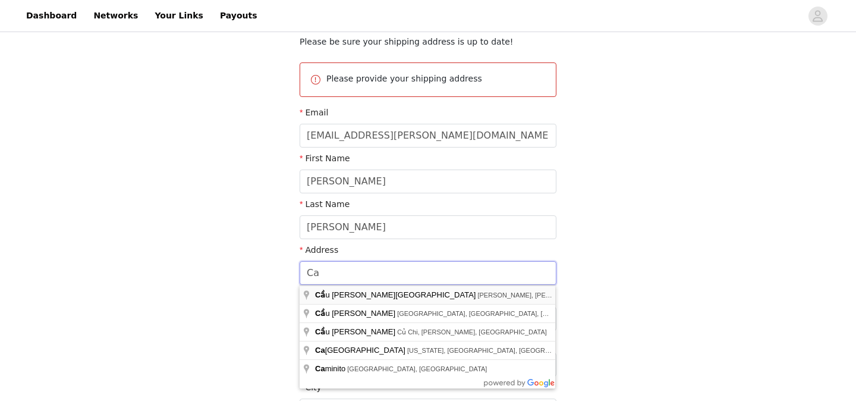
type input "[STREET_ADDRESS]"
click at [213, 307] on div "STEP 5 OF 6 Shipping Information Please be sure your shipping address is up to …" at bounding box center [428, 209] width 856 height 556
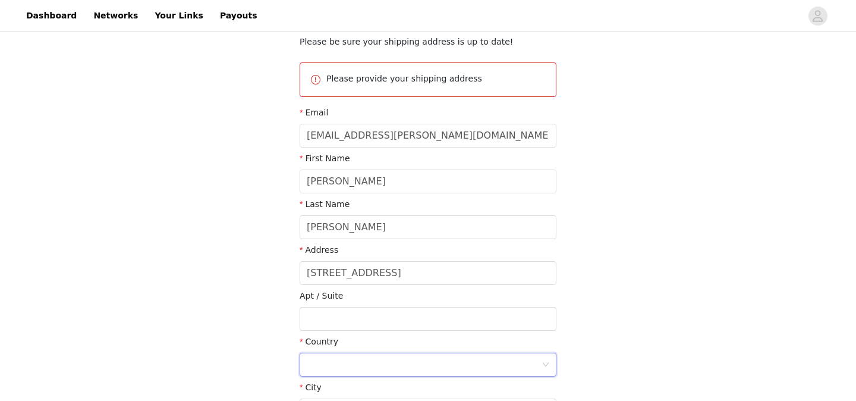
click at [326, 360] on div at bounding box center [424, 364] width 235 height 23
type input "spa"
click at [334, 385] on li "[GEOGRAPHIC_DATA]" at bounding box center [428, 390] width 257 height 19
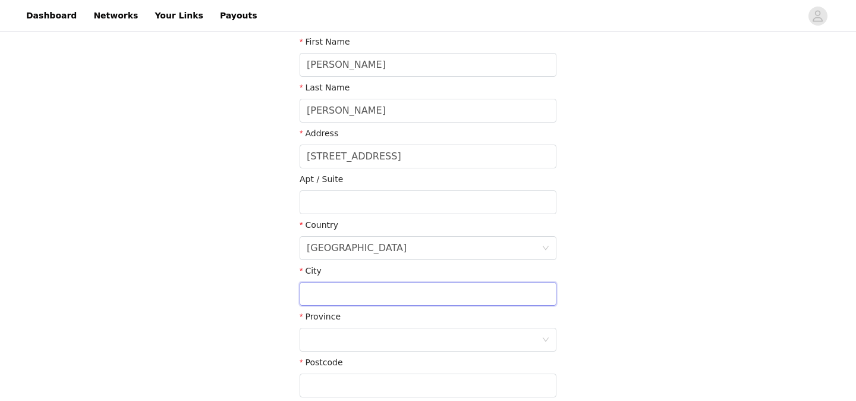
click at [330, 285] on input "text" at bounding box center [428, 294] width 257 height 24
type input "Ventallo"
click at [325, 336] on div at bounding box center [424, 339] width 235 height 23
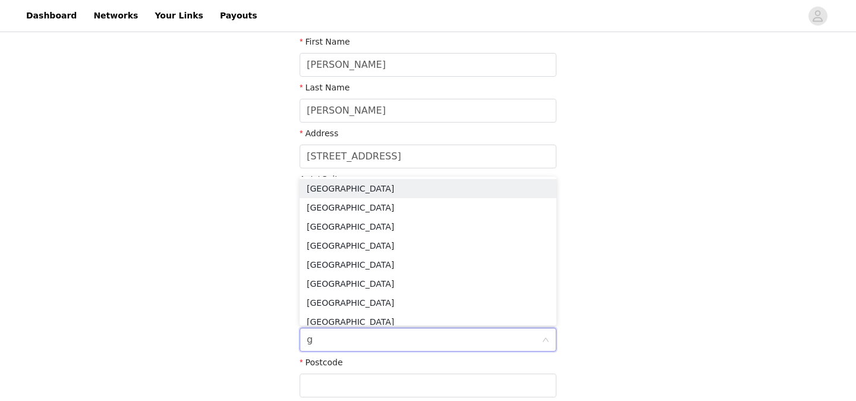
type input "gi"
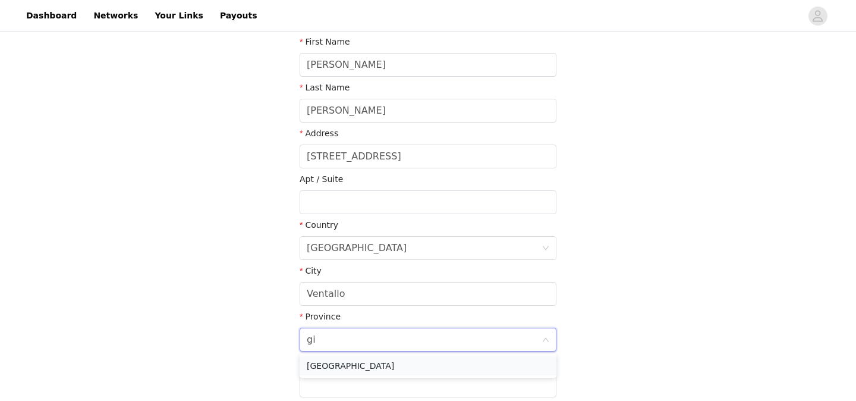
click at [329, 361] on li "[GEOGRAPHIC_DATA]" at bounding box center [428, 365] width 257 height 19
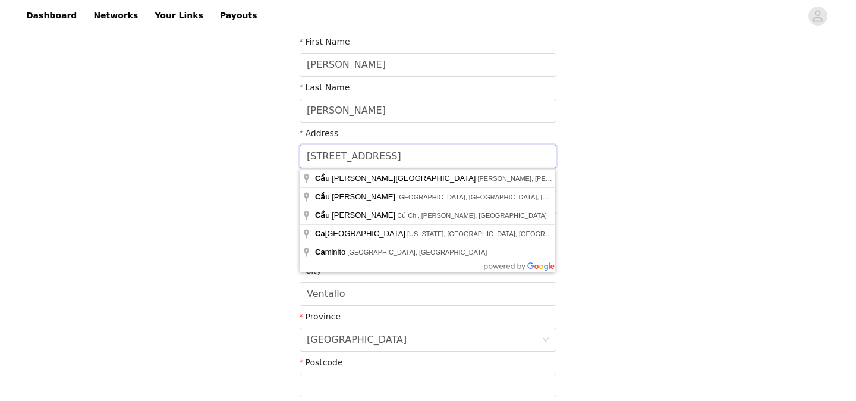
click at [392, 161] on input "[STREET_ADDRESS]" at bounding box center [428, 156] width 257 height 24
type input "[STREET_ADDRESS]"
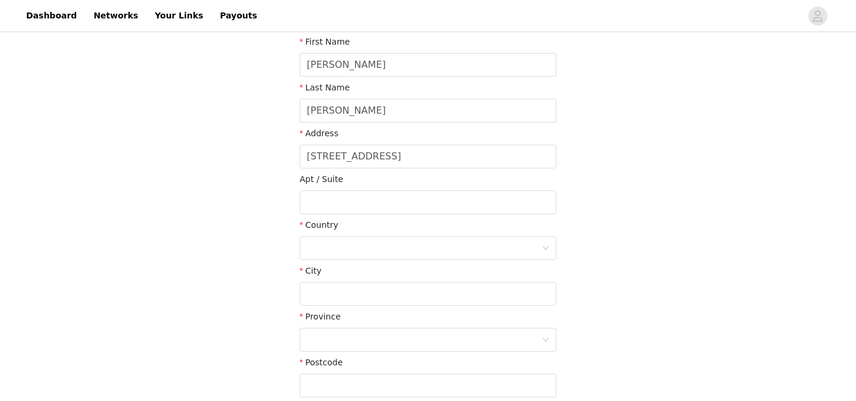
click at [224, 181] on div "STEP 5 OF 6 Shipping Information Please be sure your shipping address is up to …" at bounding box center [428, 116] width 856 height 602
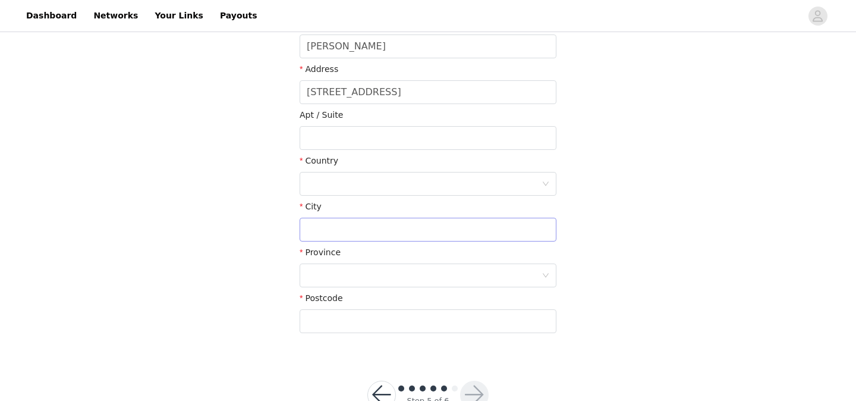
scroll to position [265, 0]
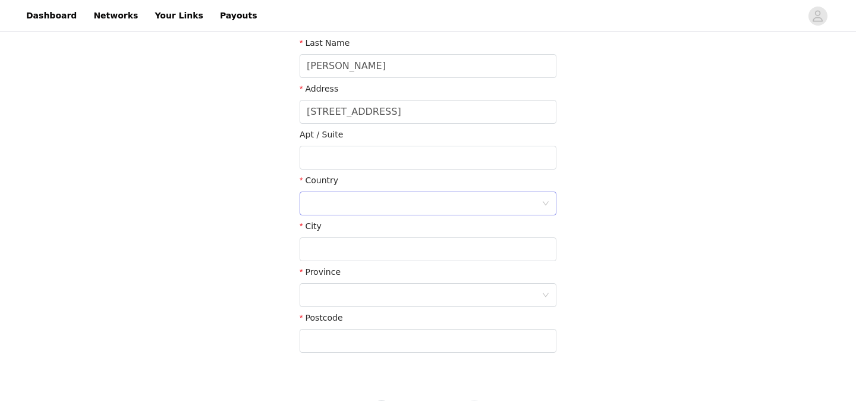
click at [327, 208] on div at bounding box center [424, 203] width 235 height 23
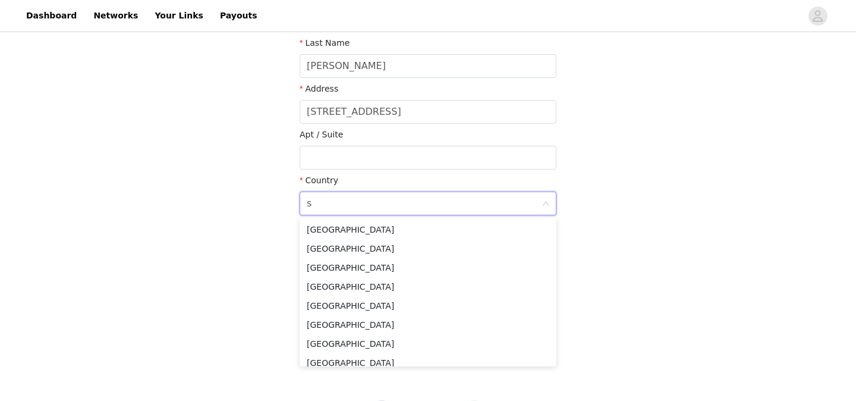
type input "sp"
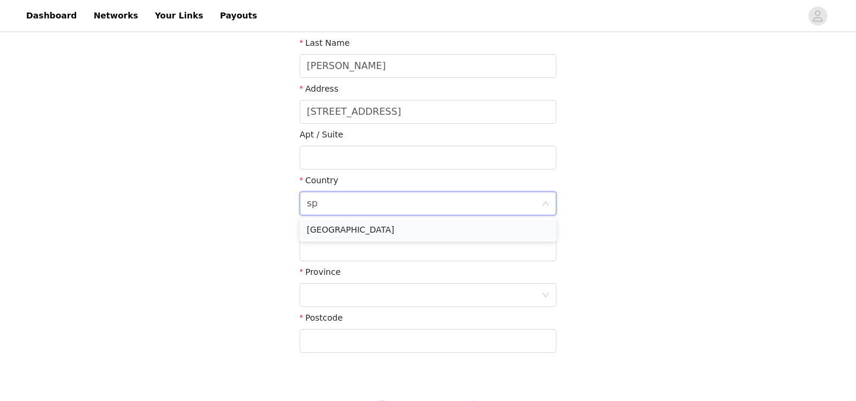
click at [338, 227] on li "[GEOGRAPHIC_DATA]" at bounding box center [428, 229] width 257 height 19
click at [333, 249] on input "text" at bounding box center [428, 249] width 257 height 24
type input "v"
type input "C"
type input "Ventallo"
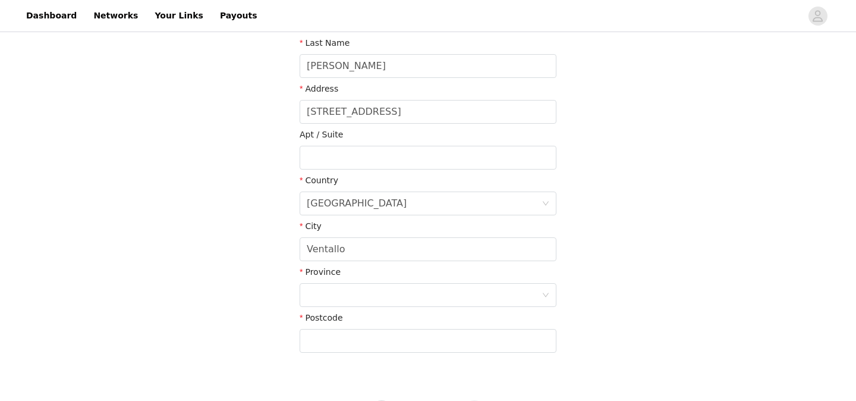
click at [276, 276] on div "STEP 5 OF 6 Shipping Information Please be sure your shipping address is up to …" at bounding box center [428, 71] width 856 height 602
click at [329, 291] on div at bounding box center [424, 295] width 235 height 23
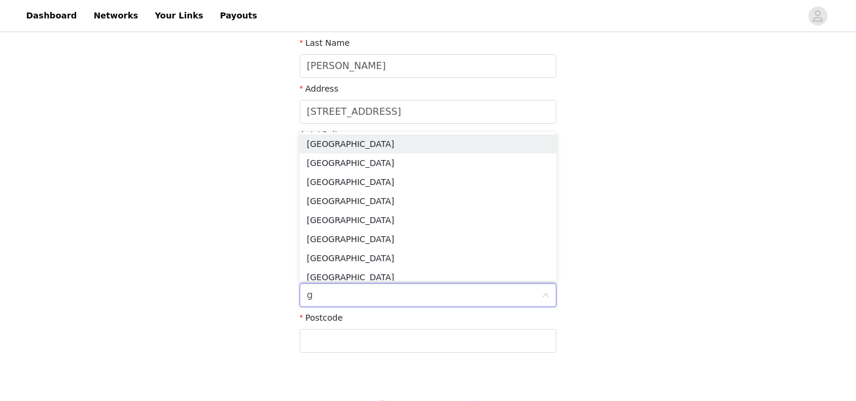
type input "gi"
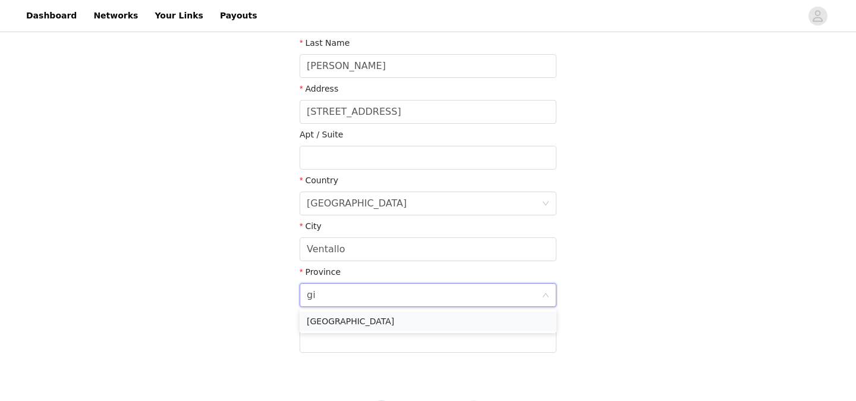
click at [331, 317] on li "[GEOGRAPHIC_DATA]" at bounding box center [428, 321] width 257 height 19
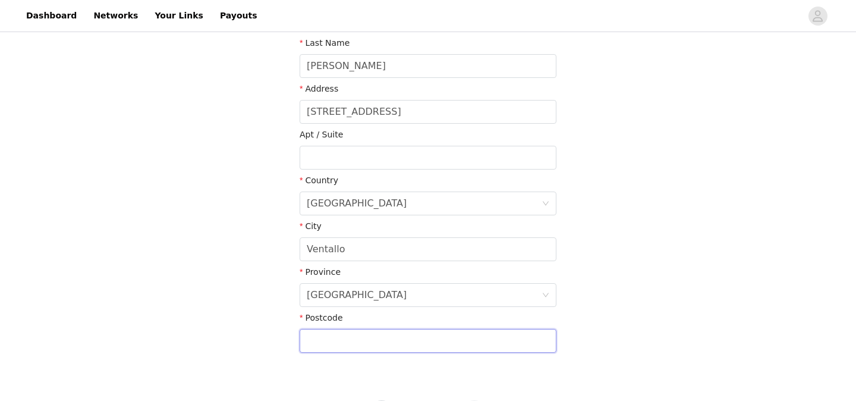
click at [328, 337] on input "text" at bounding box center [428, 341] width 257 height 24
type input "17473"
click at [253, 355] on div "STEP 5 OF 6 Shipping Information Please be sure your shipping address is up to …" at bounding box center [428, 71] width 856 height 602
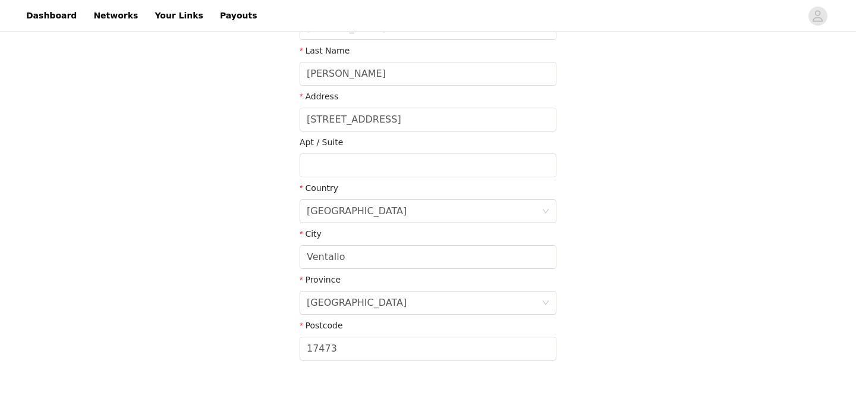
scroll to position [320, 0]
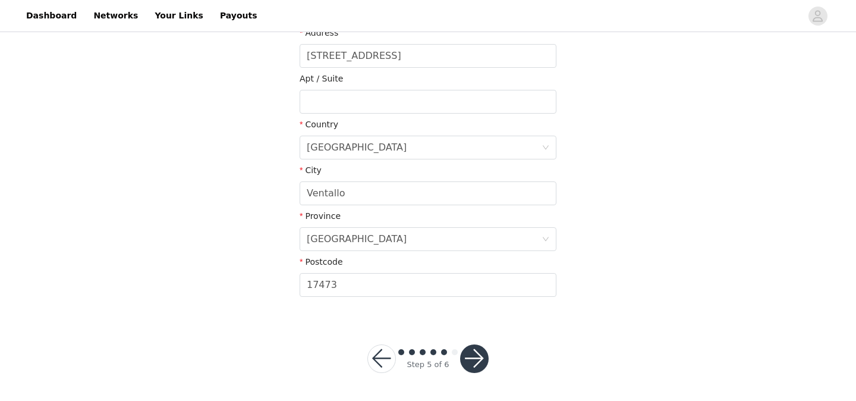
click at [477, 354] on button "button" at bounding box center [474, 358] width 29 height 29
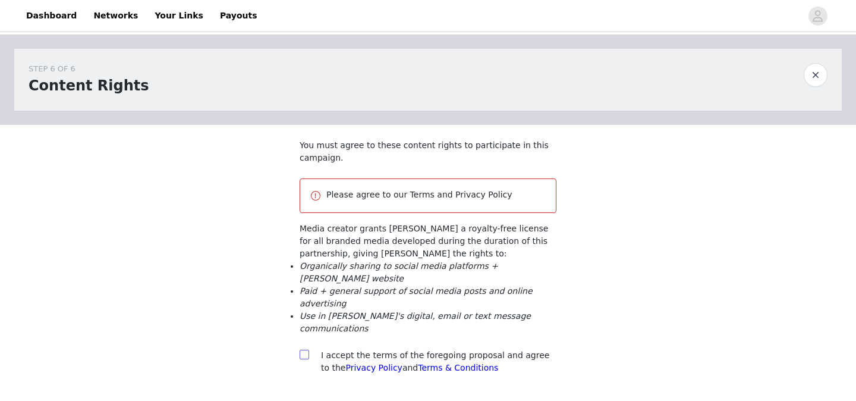
click at [307, 353] on input "checkbox" at bounding box center [304, 354] width 8 height 8
checkbox input "true"
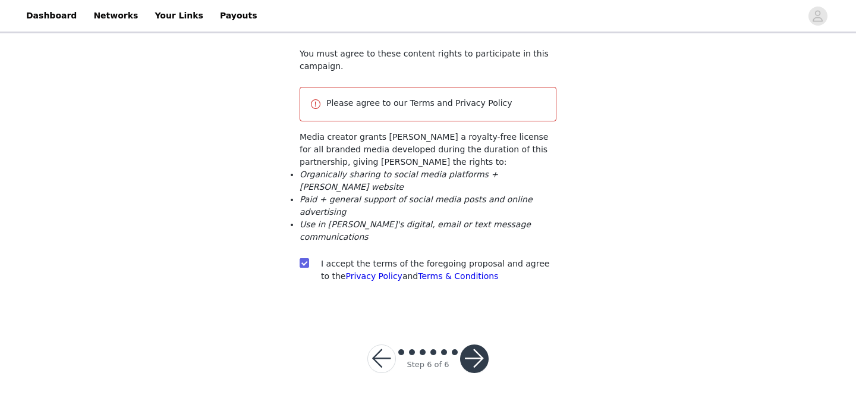
click at [474, 357] on button "button" at bounding box center [474, 358] width 29 height 29
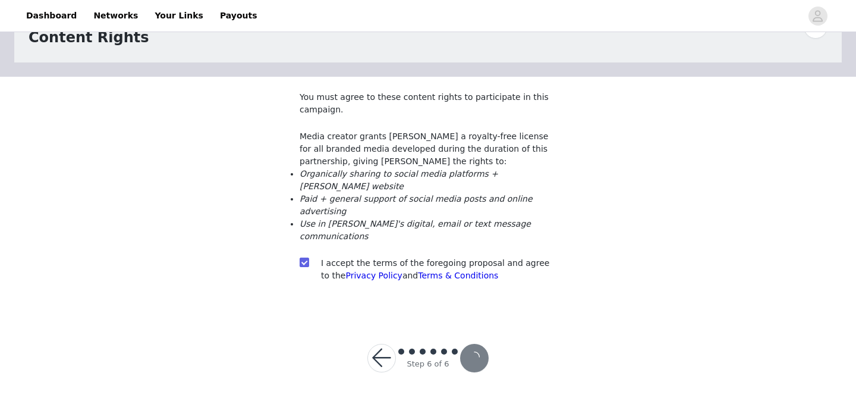
scroll to position [48, 0]
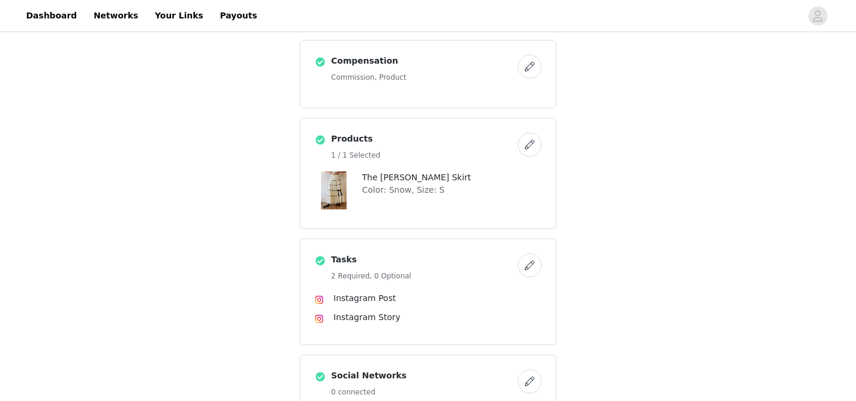
scroll to position [505, 0]
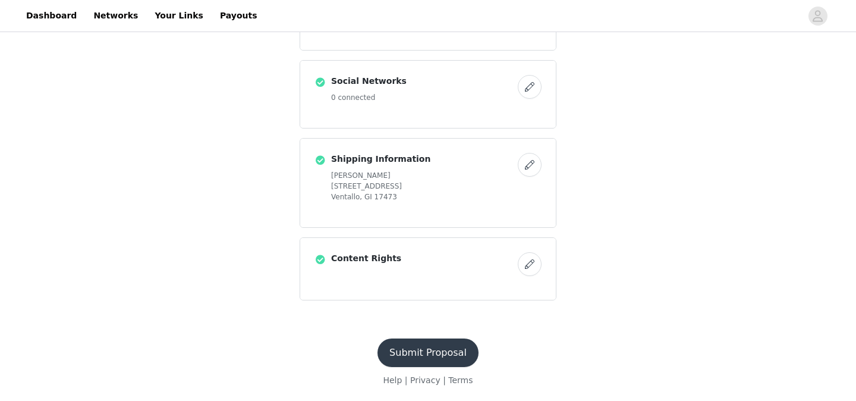
click at [423, 341] on button "Submit Proposal" at bounding box center [428, 352] width 101 height 29
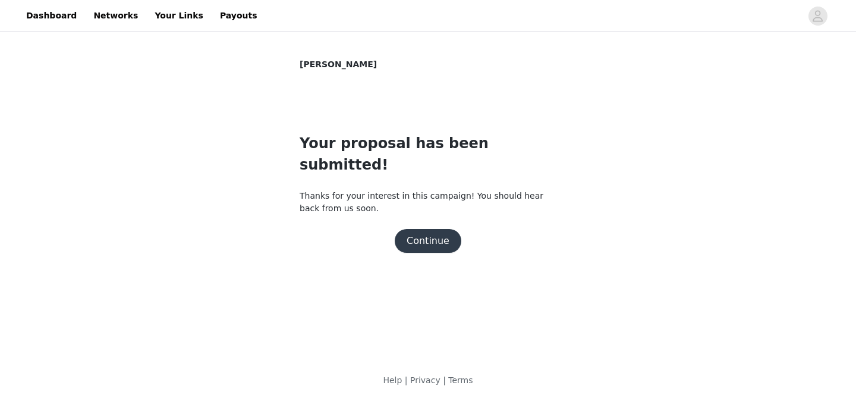
scroll to position [0, 0]
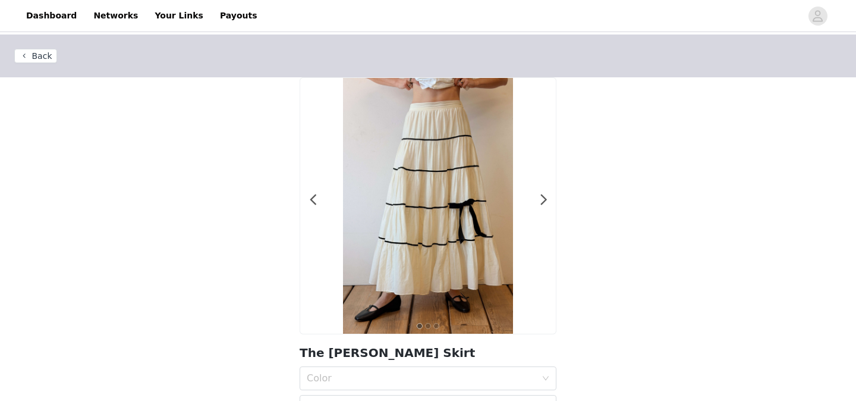
click at [43, 53] on button "Back" at bounding box center [35, 56] width 43 height 14
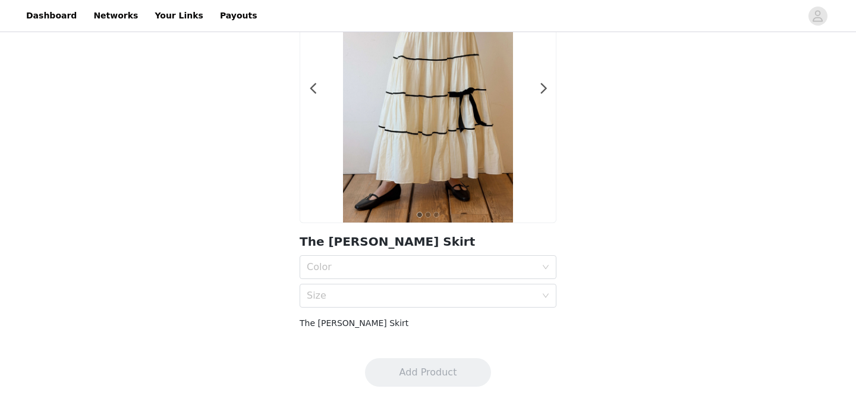
click at [43, 53] on div "Back 1 2 3 The Darla Skirt Color Size The Darla Skirt" at bounding box center [428, 133] width 856 height 420
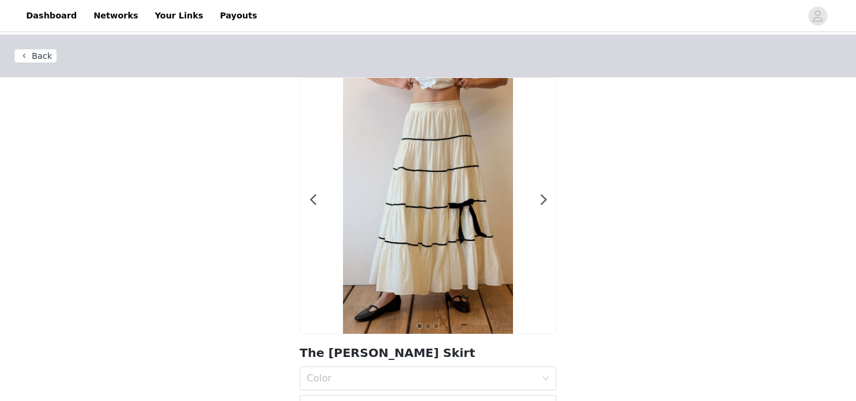
click at [38, 64] on header "Back" at bounding box center [428, 55] width 856 height 43
click at [38, 59] on button "Back" at bounding box center [35, 56] width 43 height 14
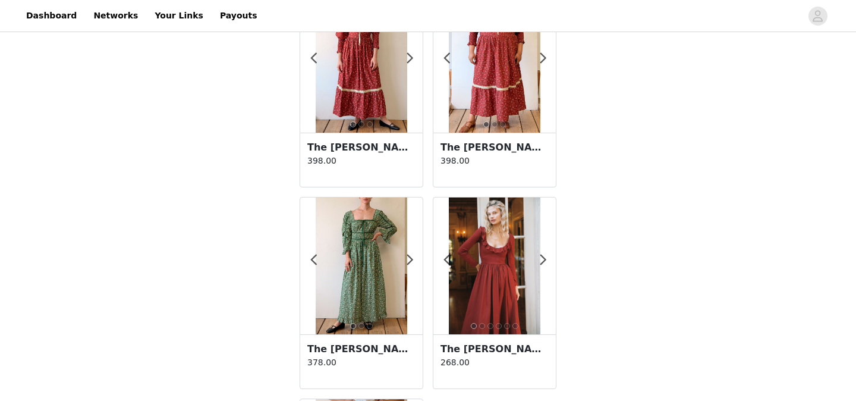
scroll to position [12, 0]
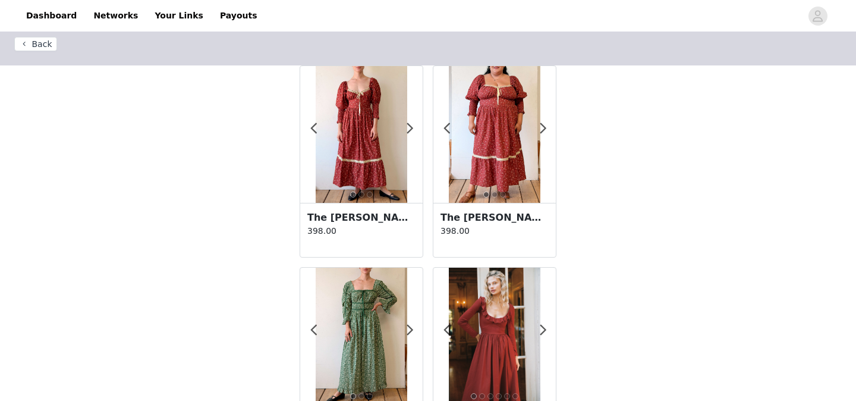
click at [356, 130] on img at bounding box center [361, 134] width 91 height 137
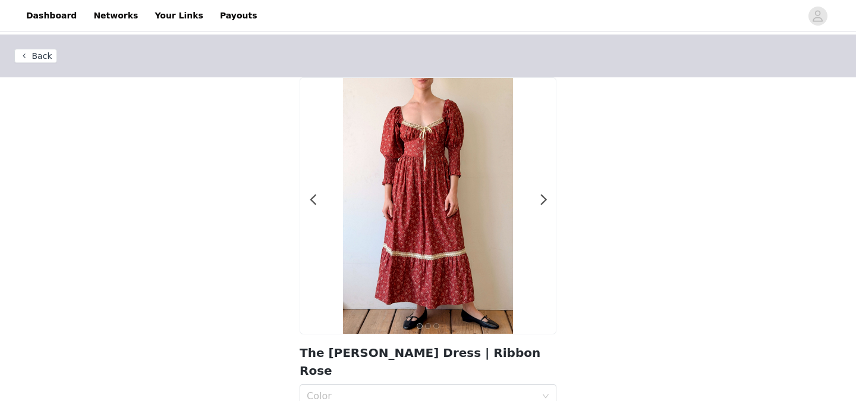
scroll to position [96, 0]
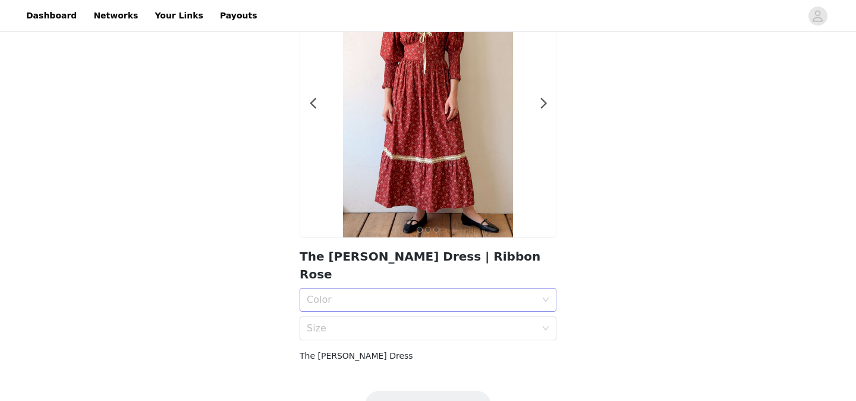
click at [356, 294] on div "Color" at bounding box center [421, 300] width 229 height 12
click at [353, 305] on div "Ribbon Rose" at bounding box center [428, 307] width 243 height 13
click at [353, 322] on div "Size" at bounding box center [421, 328] width 229 height 12
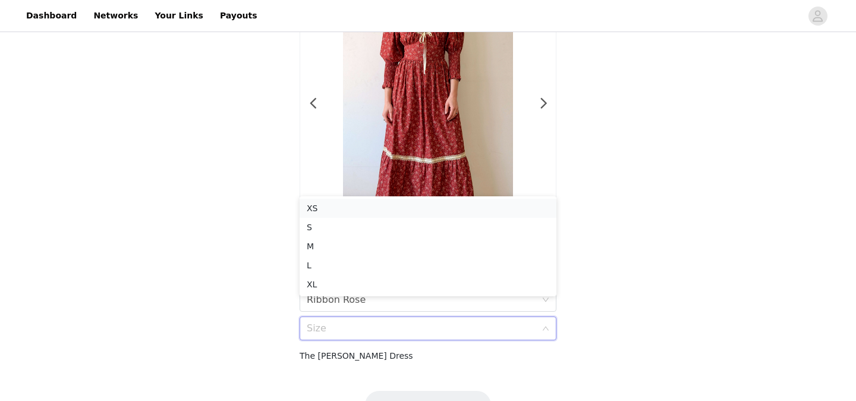
click at [353, 205] on div "XS" at bounding box center [428, 208] width 243 height 13
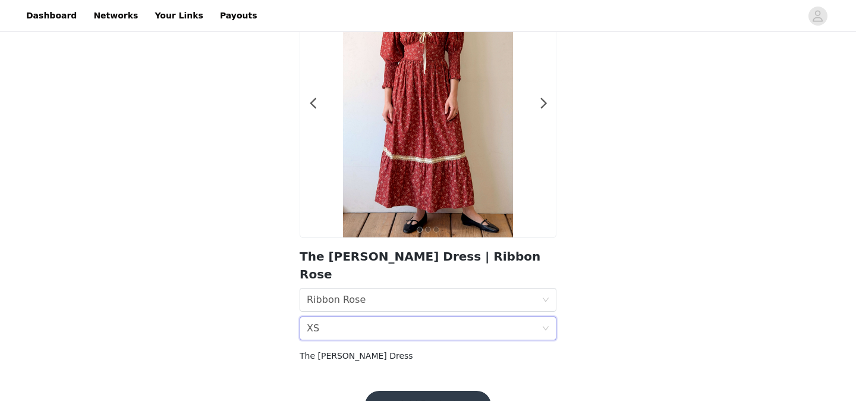
click at [261, 215] on div "Back 1 2 3 The Candace Dress | Ribbon Rose Color Ribbon Rose Size XS The Candac…" at bounding box center [428, 157] width 856 height 438
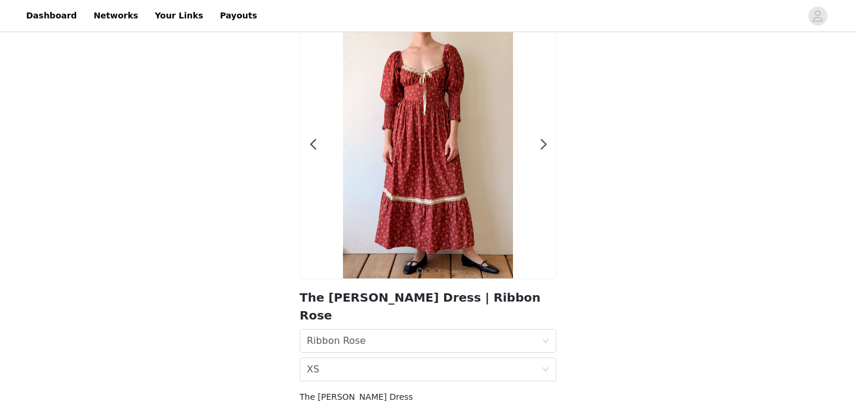
scroll to position [10, 0]
